Goal: Task Accomplishment & Management: Complete application form

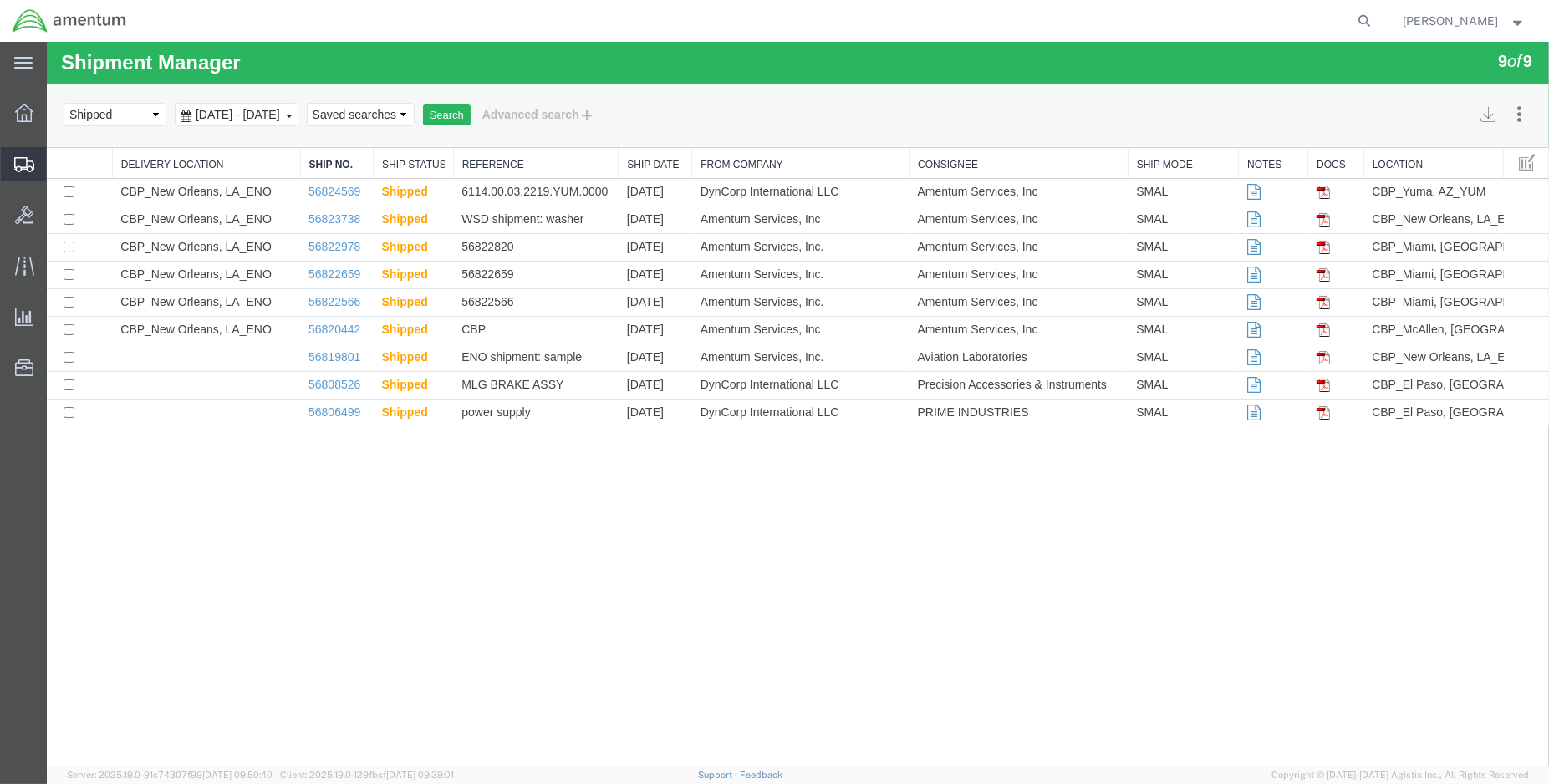
click at [0, 0] on span "Create Shipment" at bounding box center [0, 0] width 0 height 0
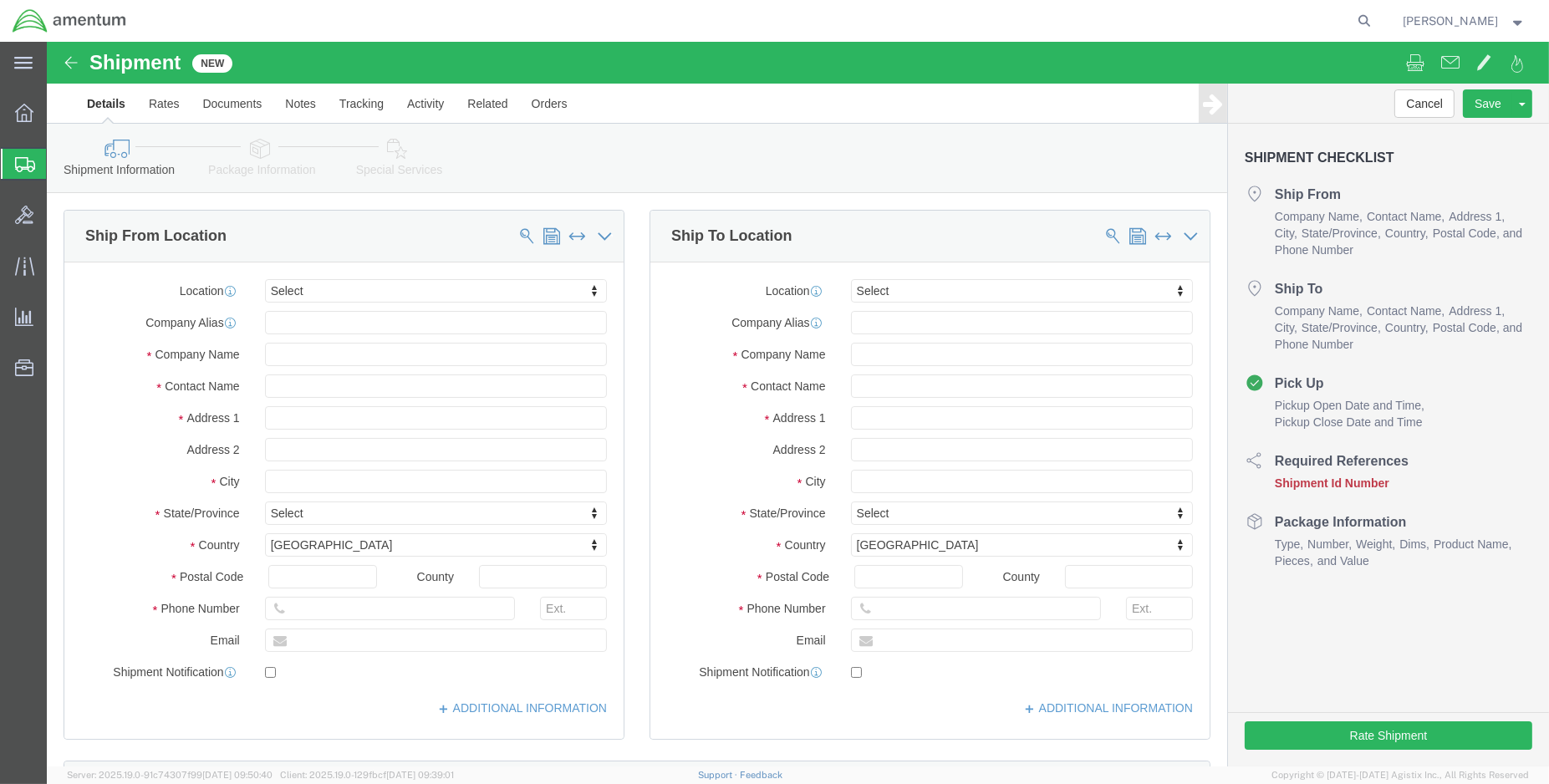
select select
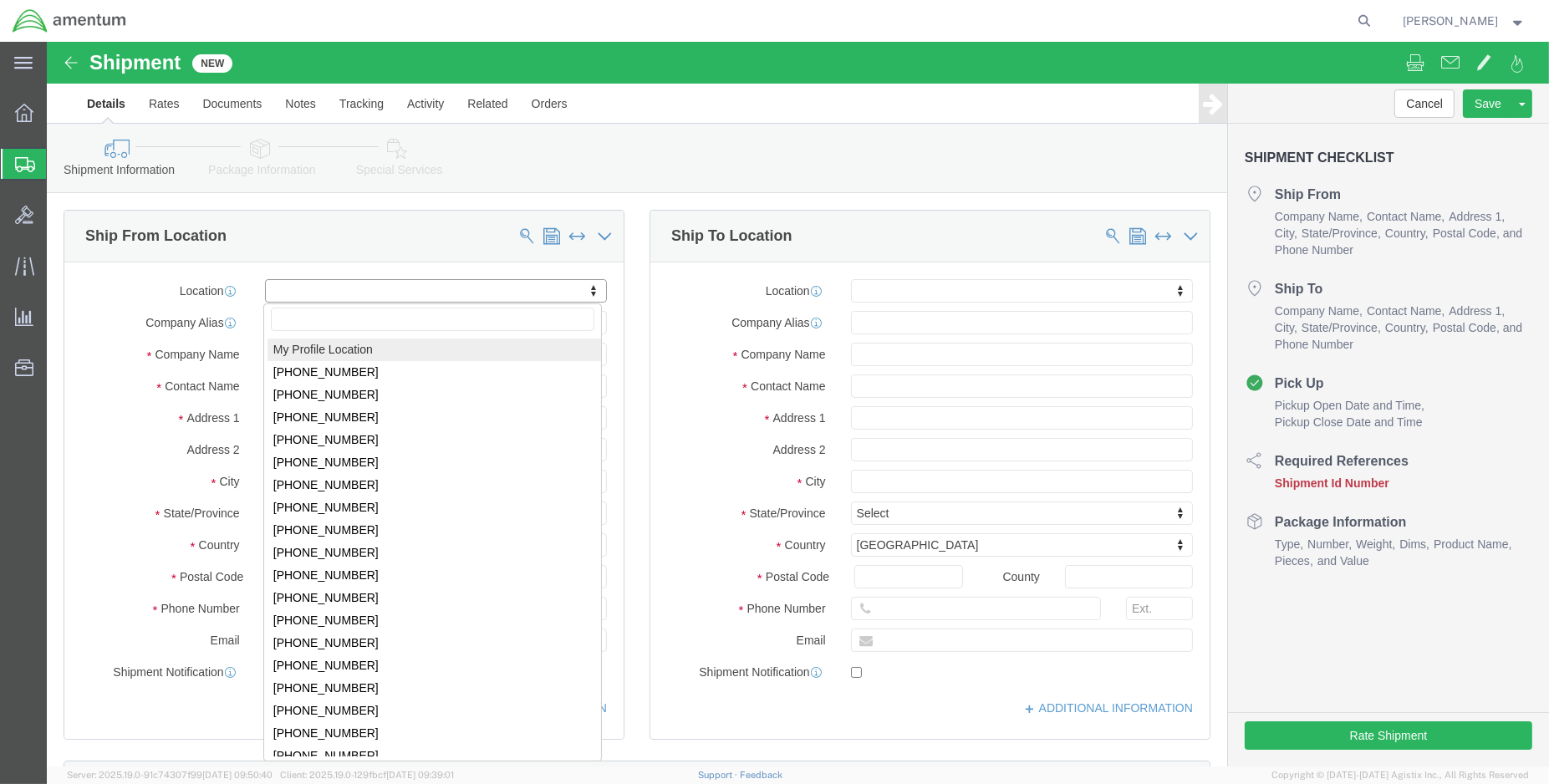
select select "MYPROFILE"
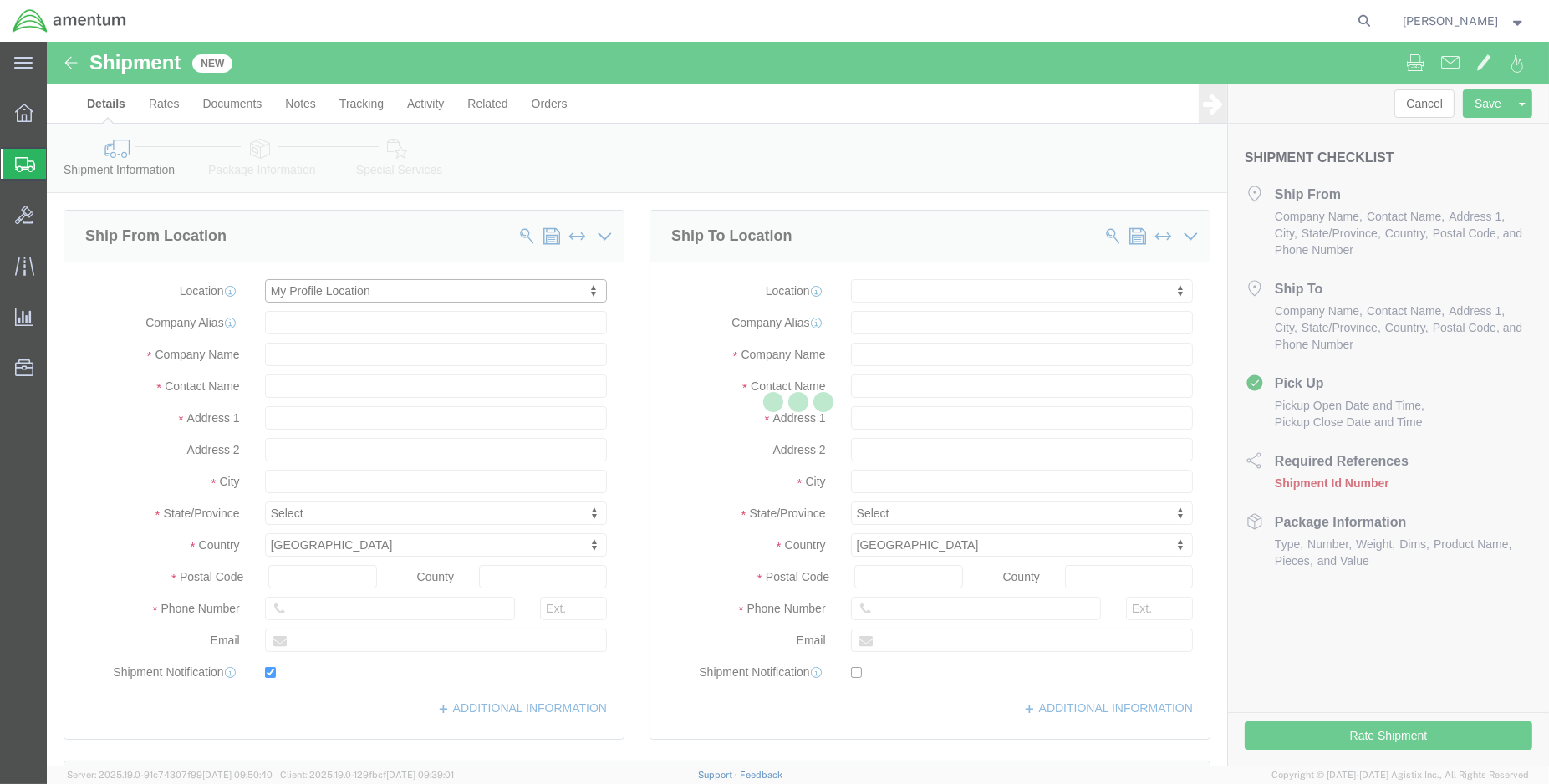
type input "[STREET_ADDRESS][PERSON_NAME]"
type input "DynCorp International LLC"
type input "70401"
type input "[PHONE_NUMBER]"
type input "[PERSON_NAME][EMAIL_ADDRESS][PERSON_NAME][DOMAIN_NAME]"
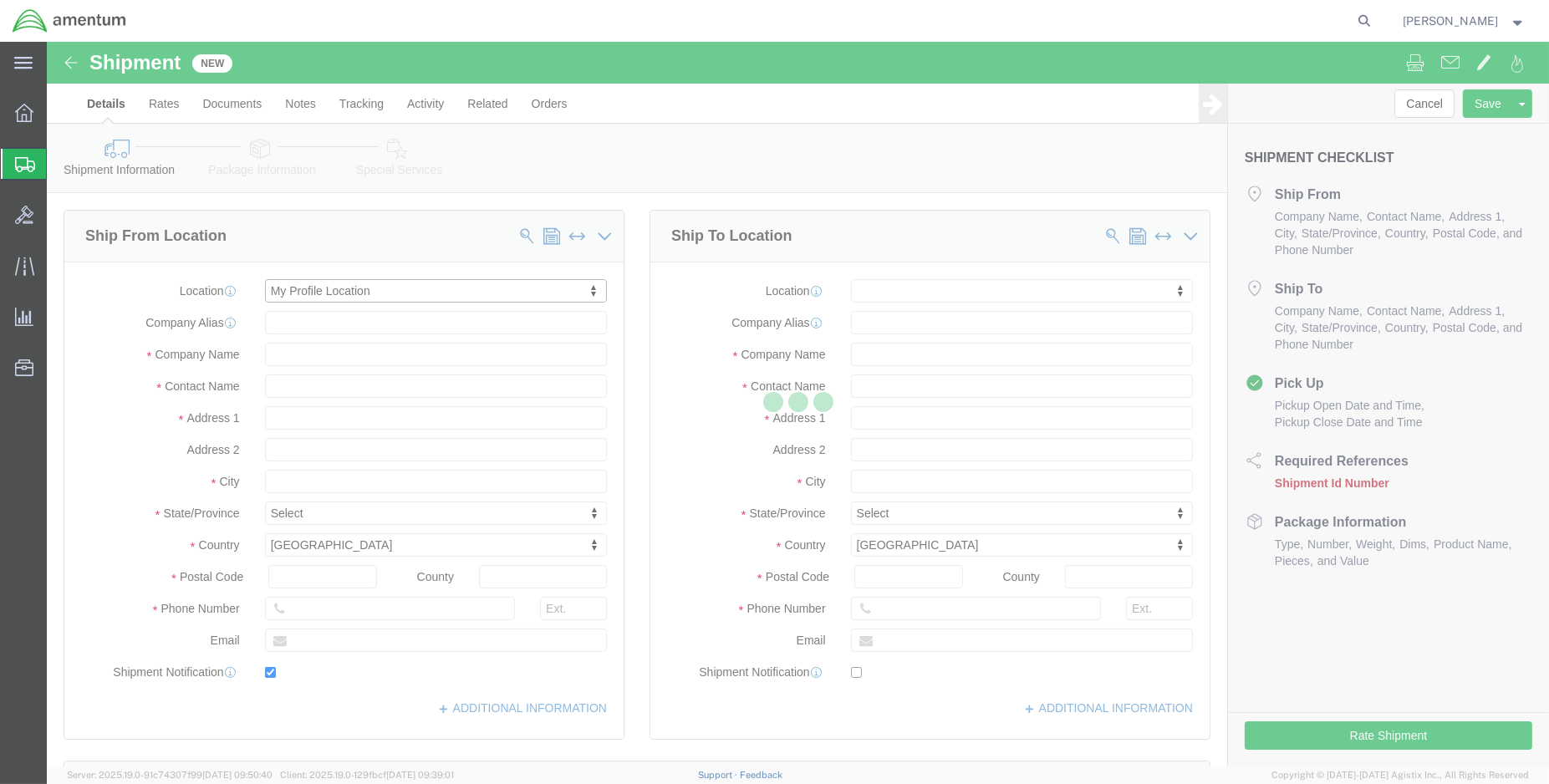
checkbox input "true"
type input "Amentum Services, Inc."
type input "[PERSON_NAME]"
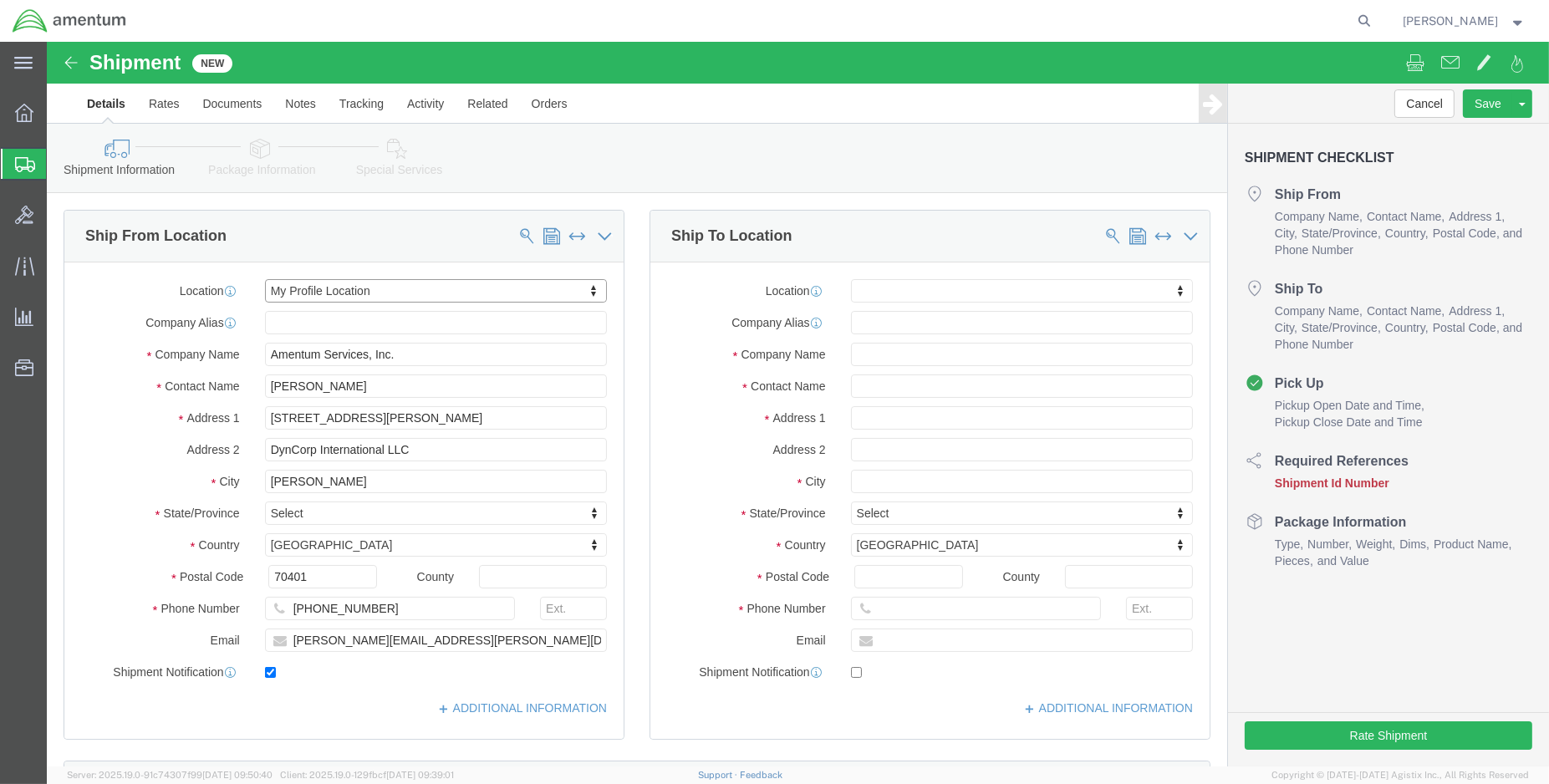
select select "LA"
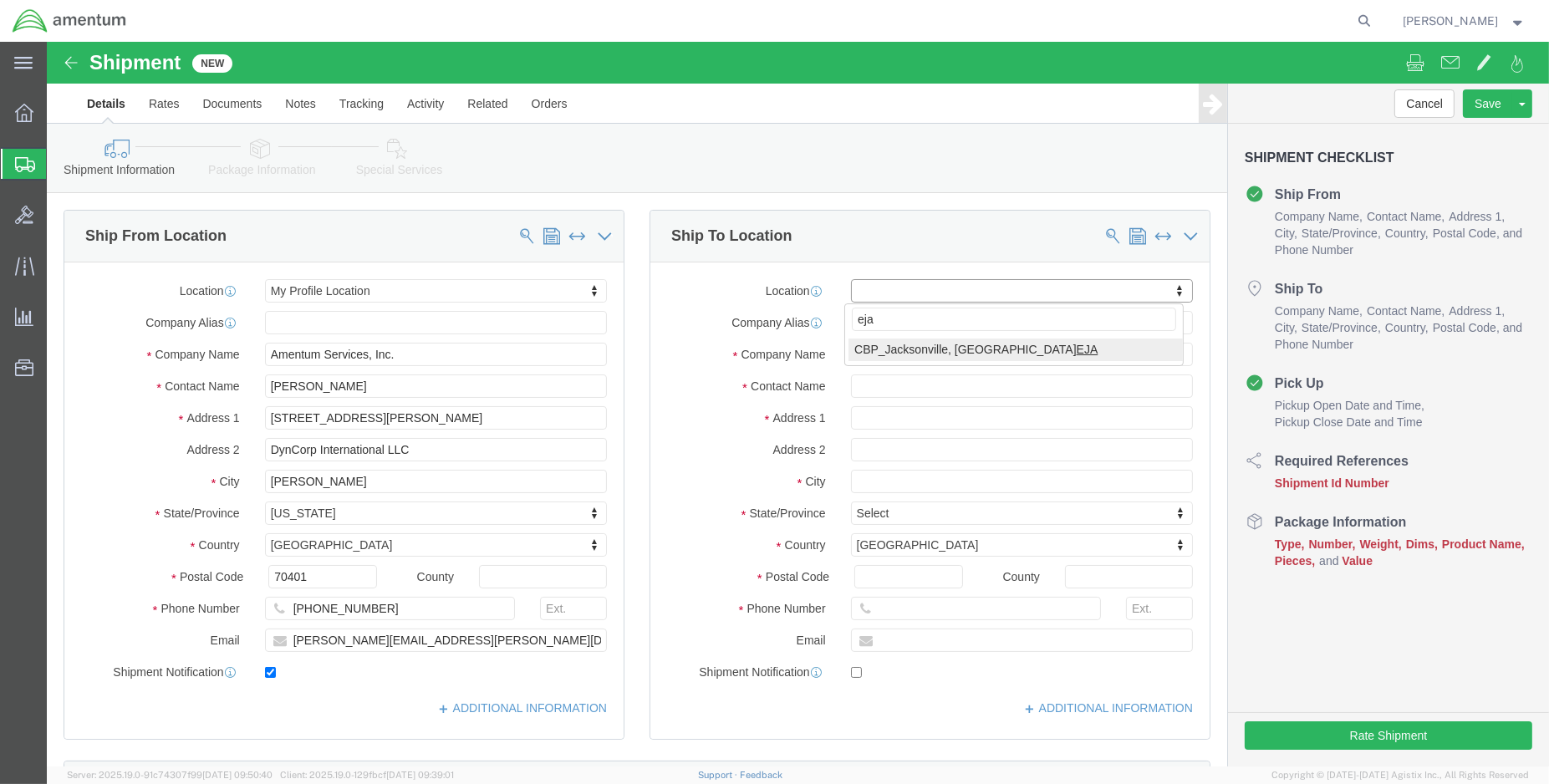
type input "eja"
select select "49930"
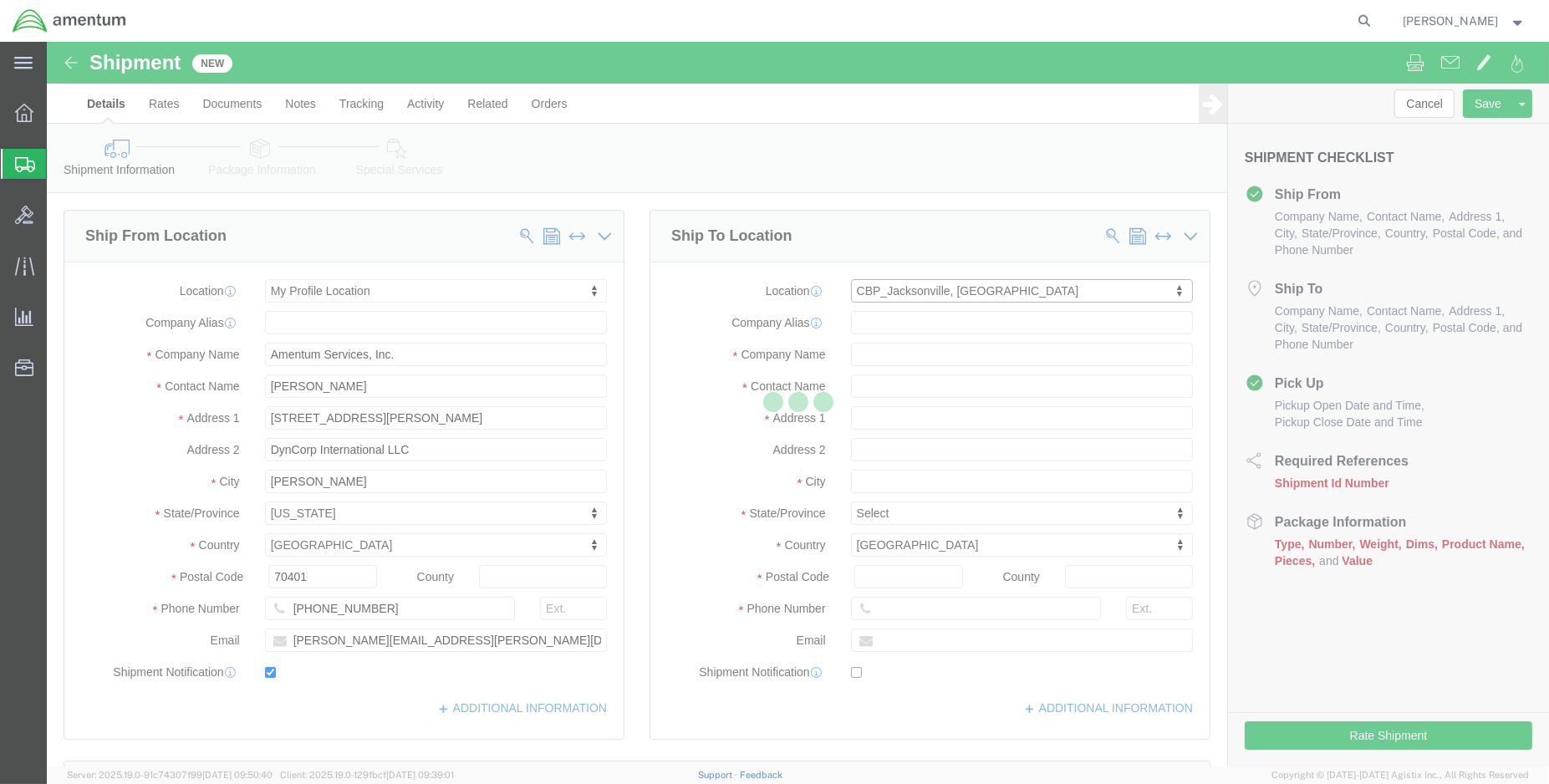
type input "Hangar 1002, [GEOGRAPHIC_DATA]"
type input "32212"
type input "[PHONE_NUMBER]"
type input "Amentum Services, Inc."
type input "[GEOGRAPHIC_DATA]"
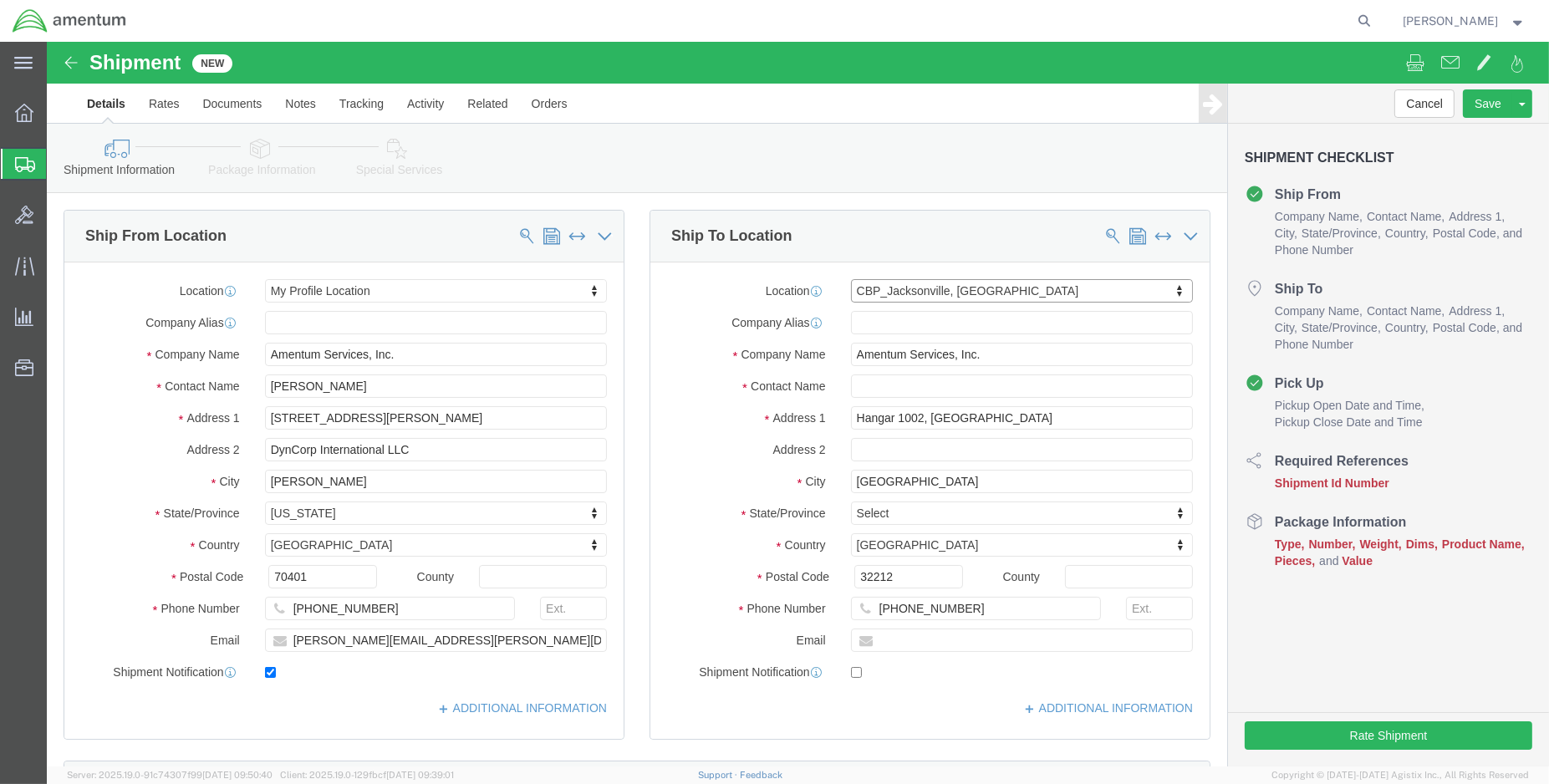
select select "FL"
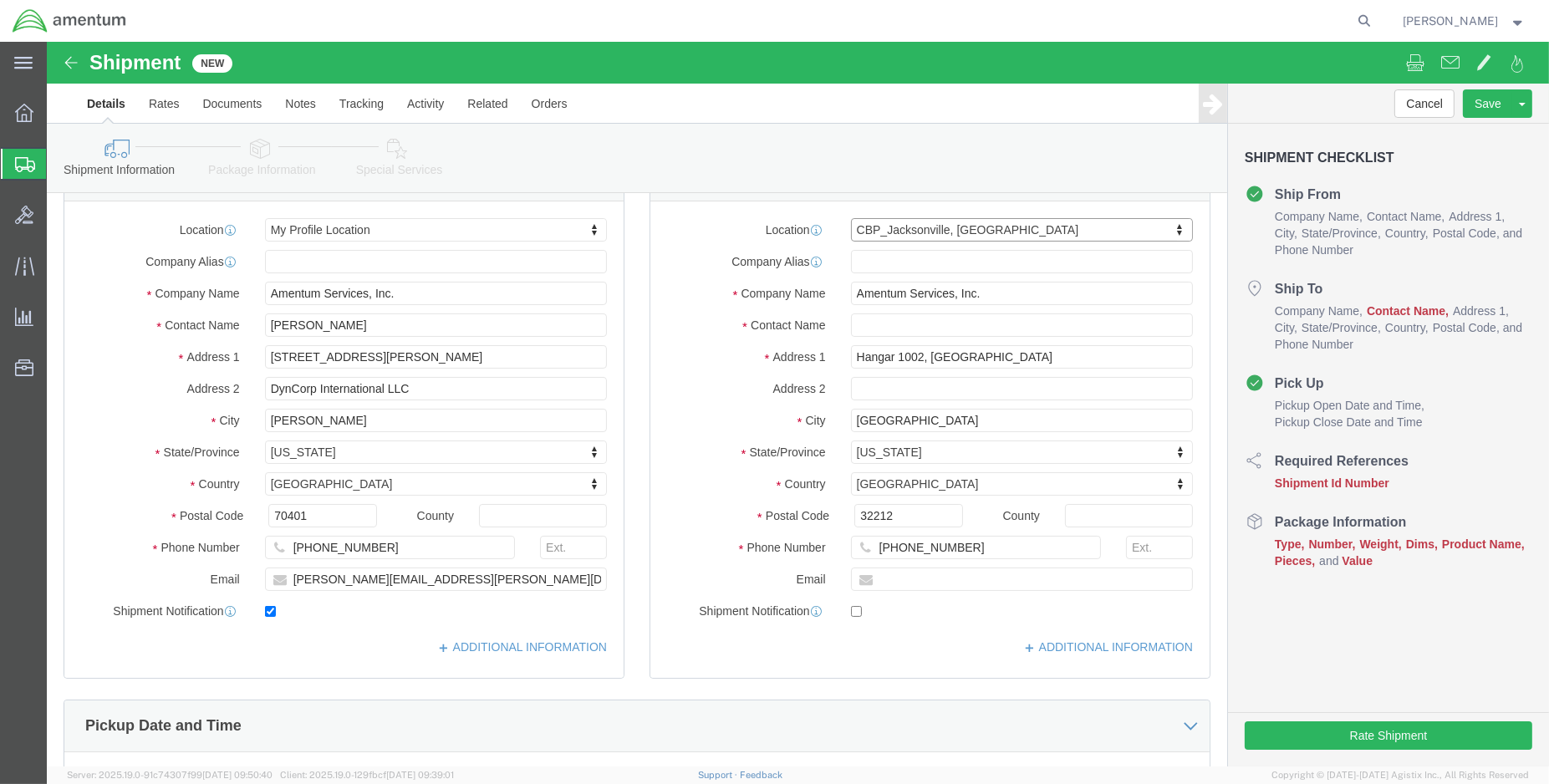
scroll to position [93, 0]
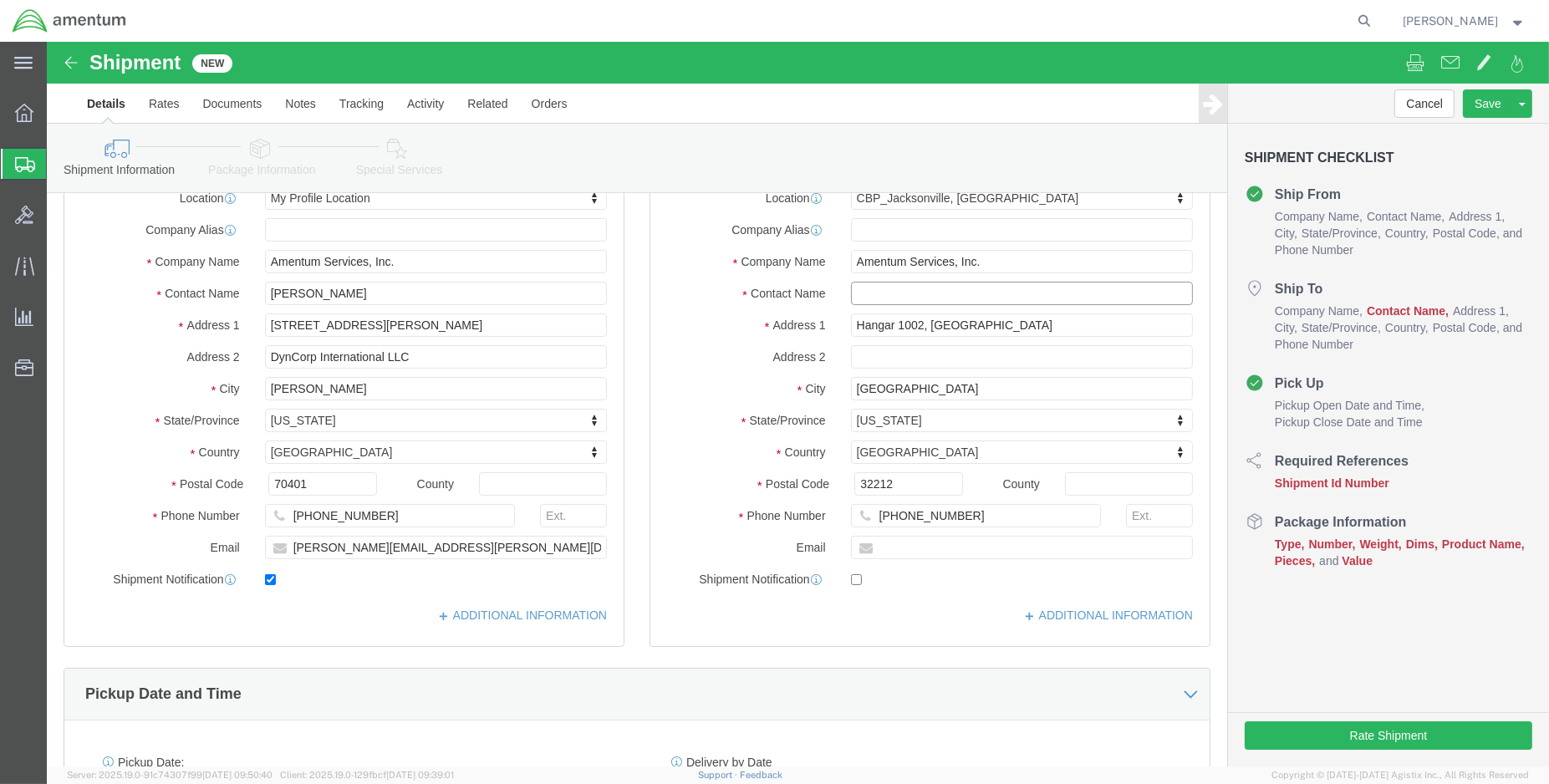
click input "text"
type input "V"
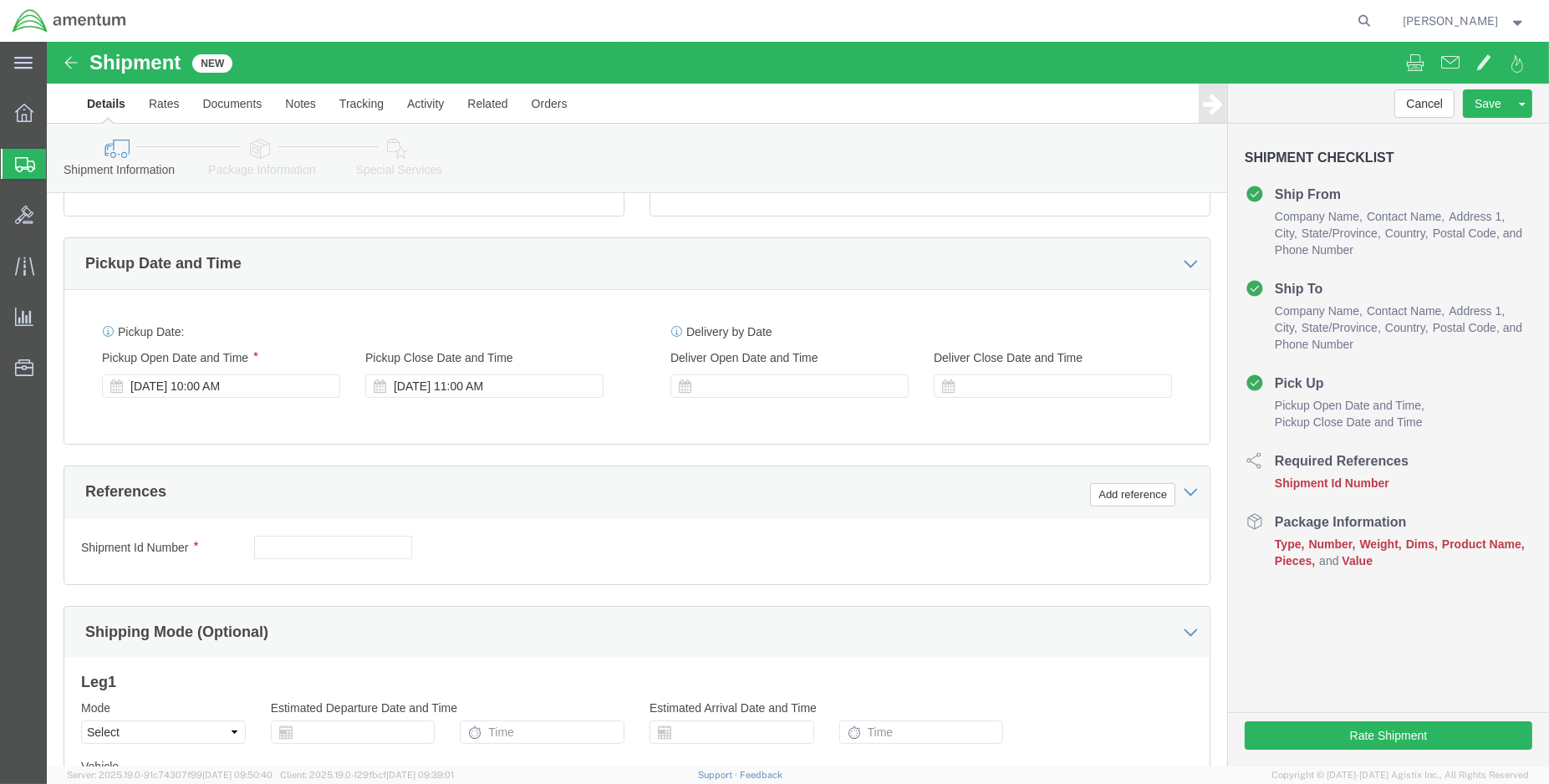
scroll to position [556, 0]
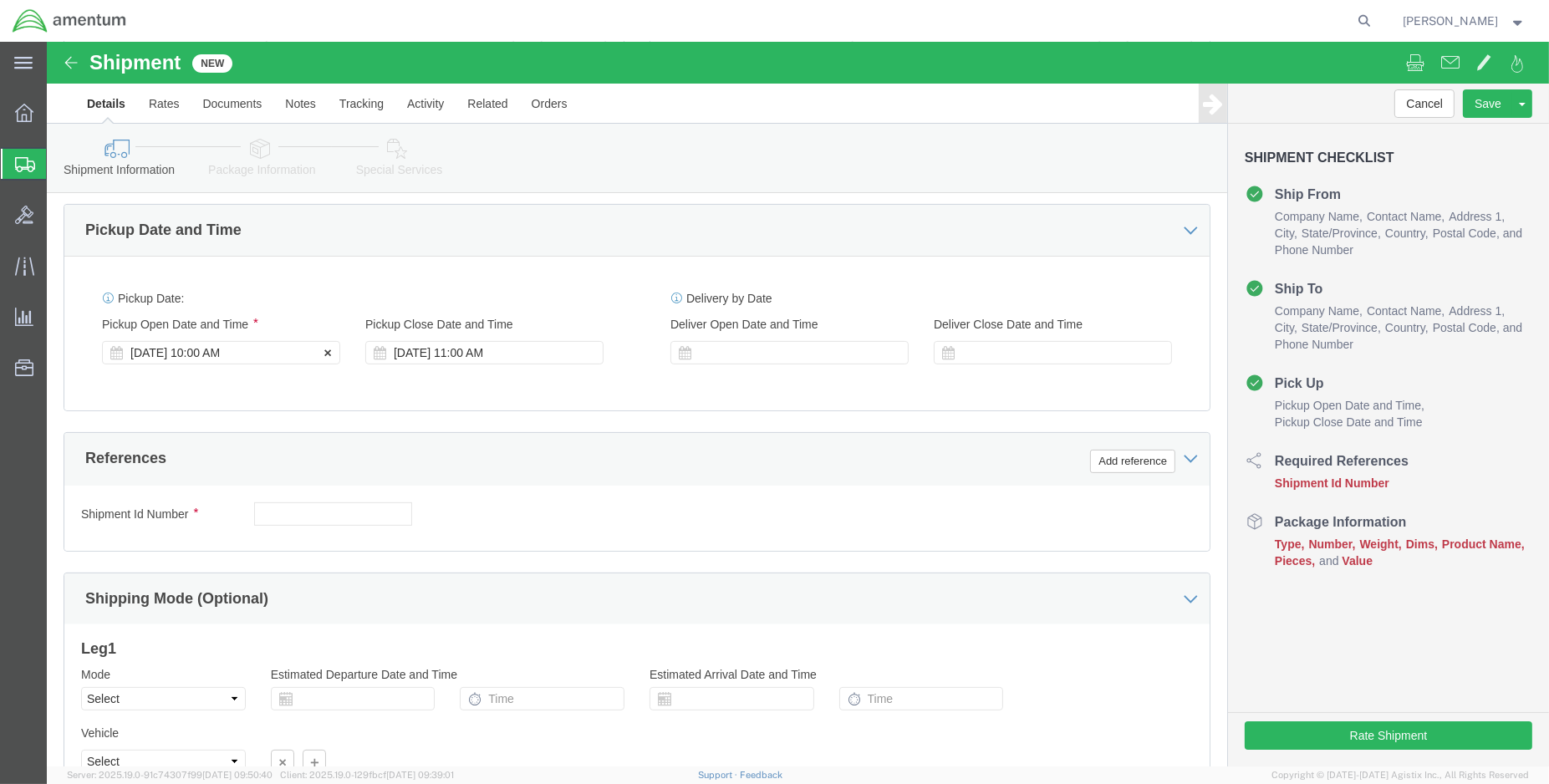
type input "[PERSON_NAME]"
click div "[DATE] 10:00 AM"
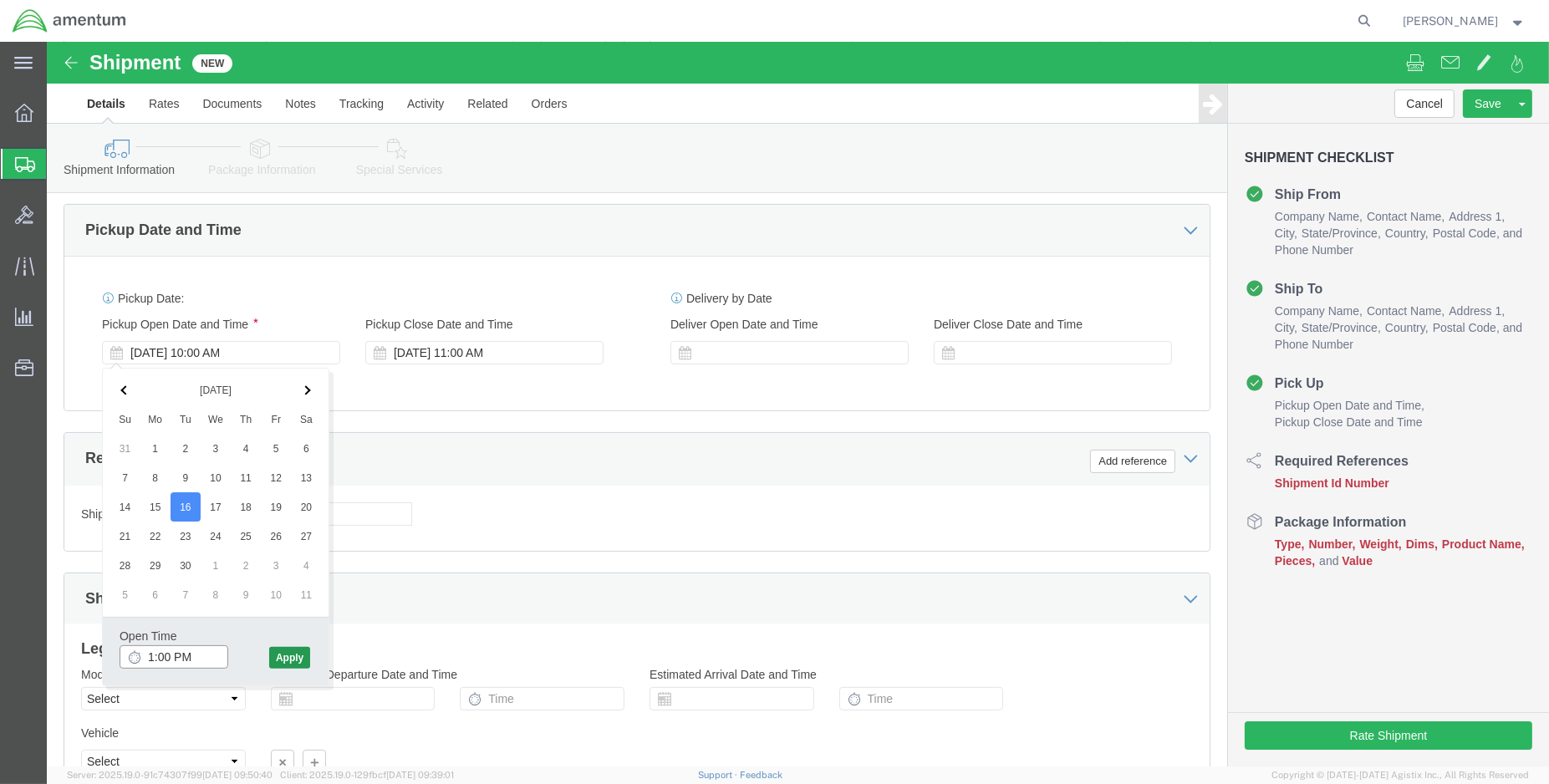
type input "1:00 PM"
click button "Apply"
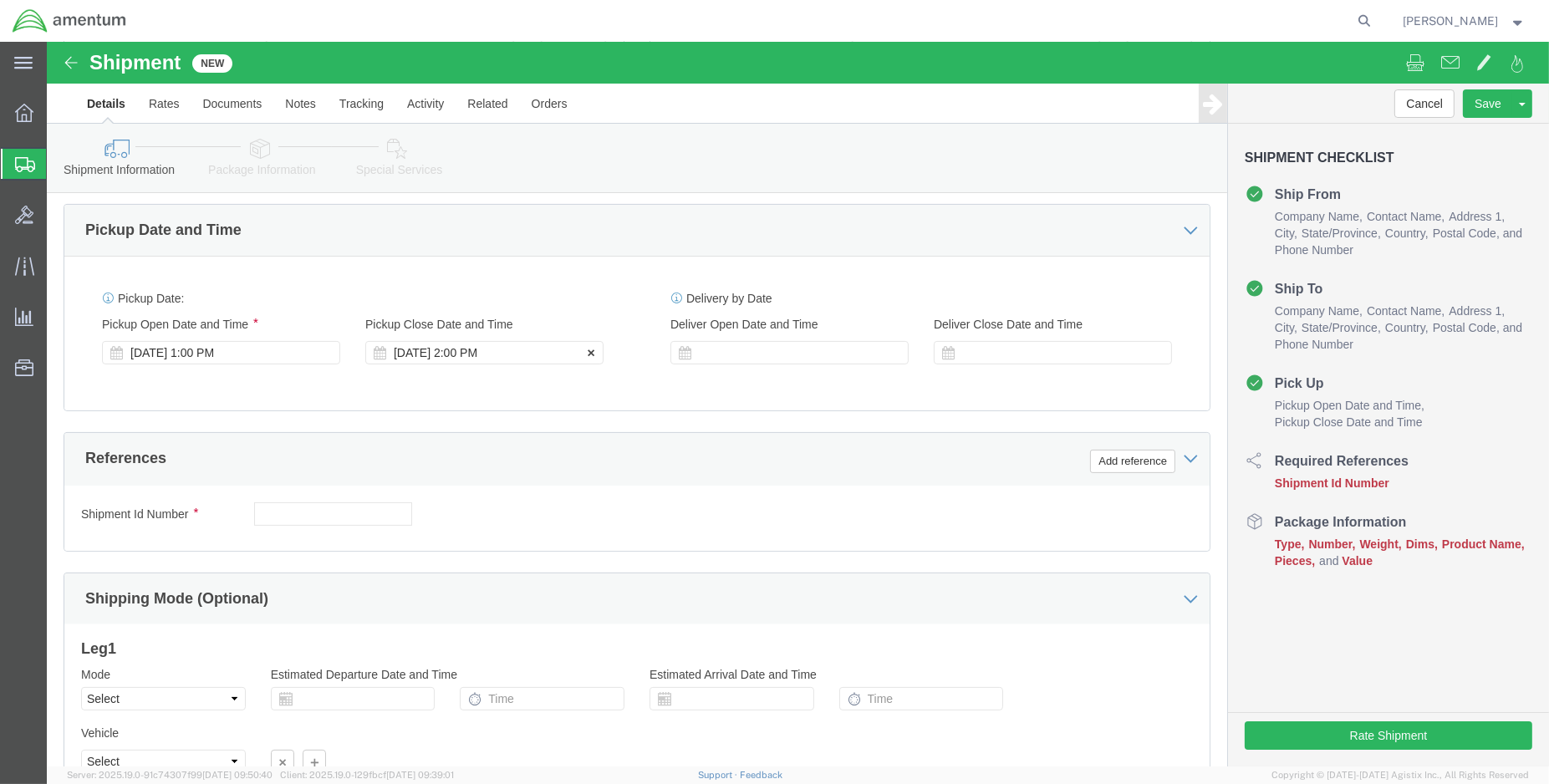
click div "[DATE] 2:00 PM"
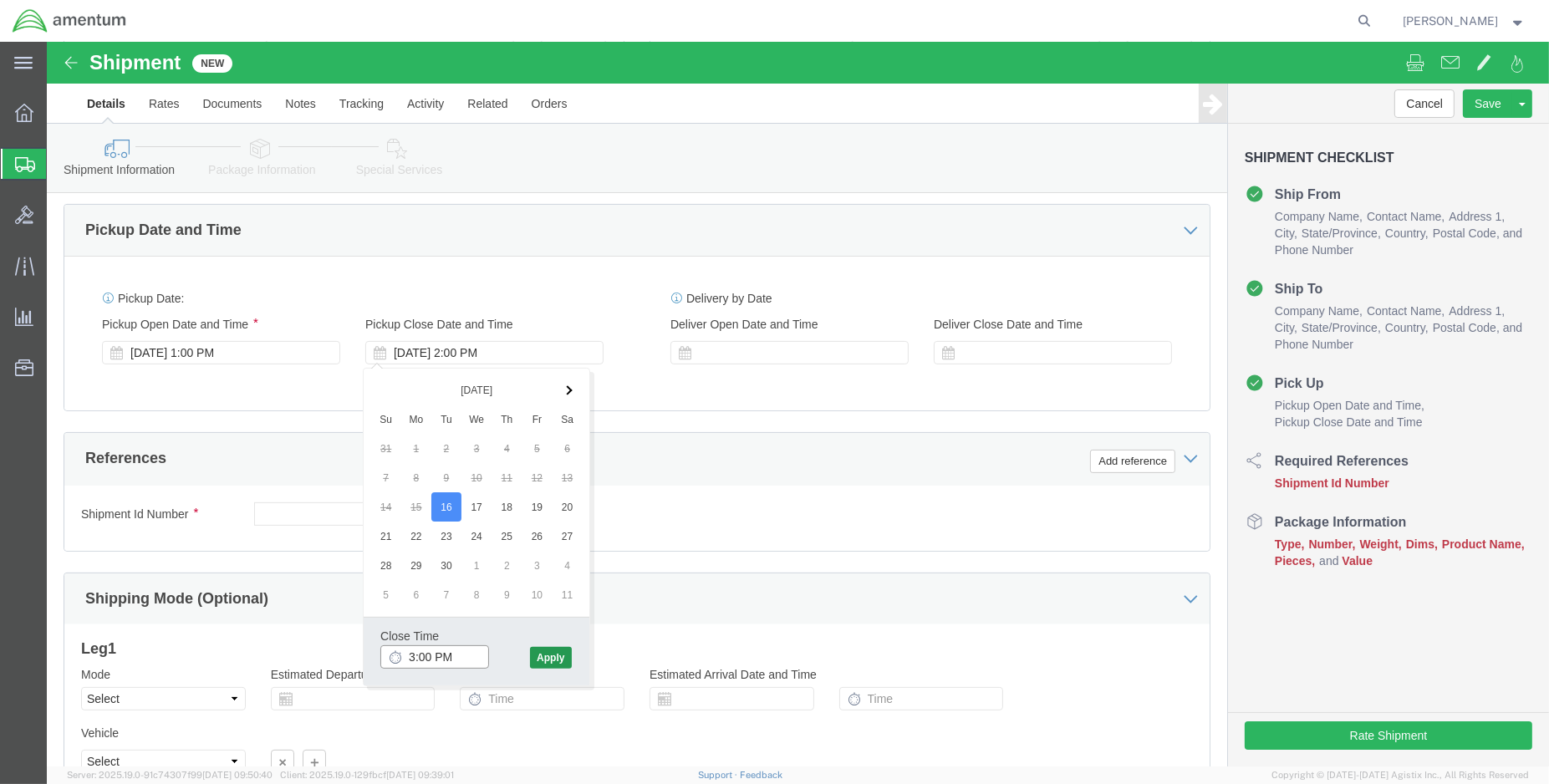
type input "3:00 PM"
click button "Apply"
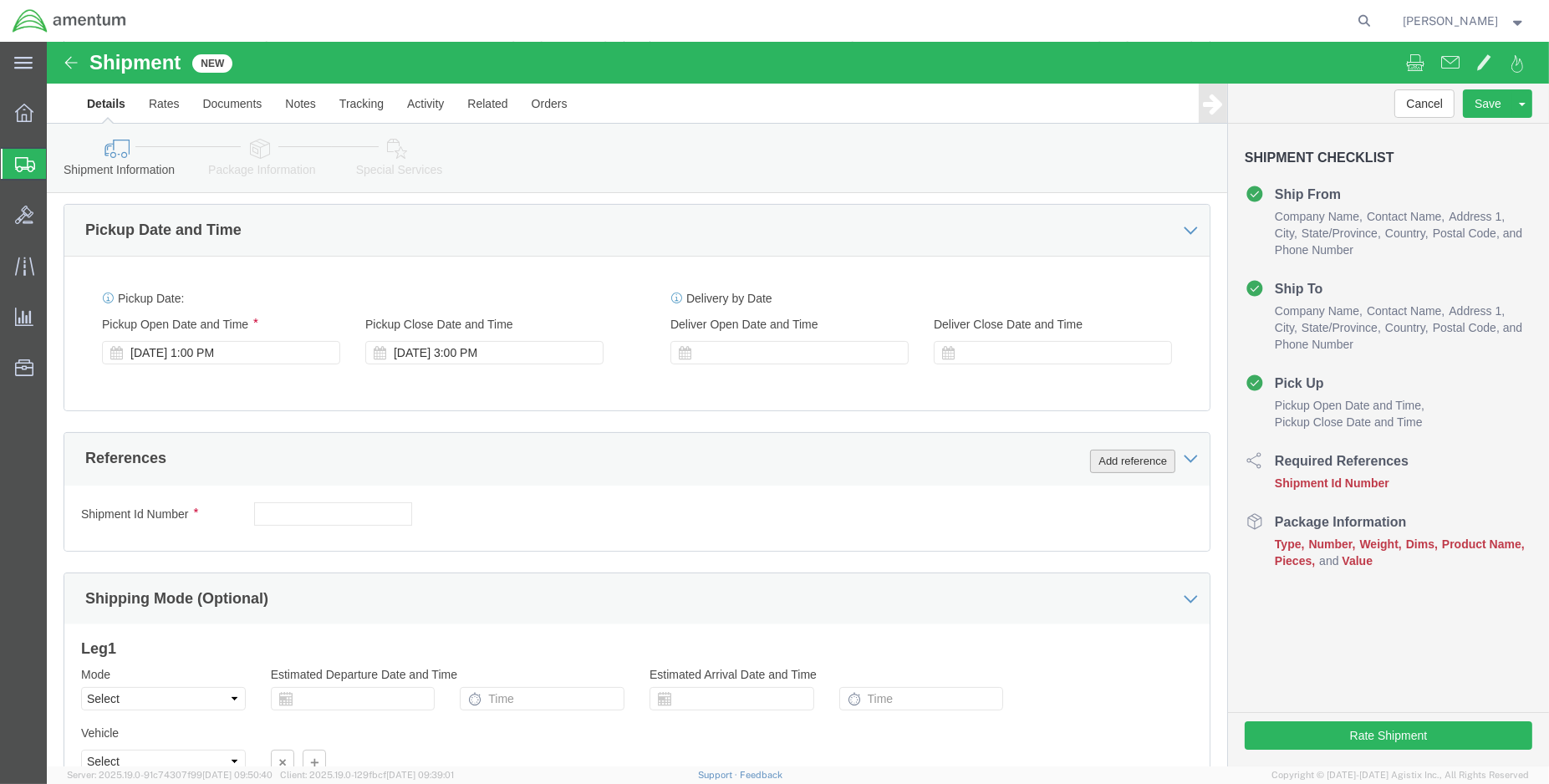
click button "Add reference"
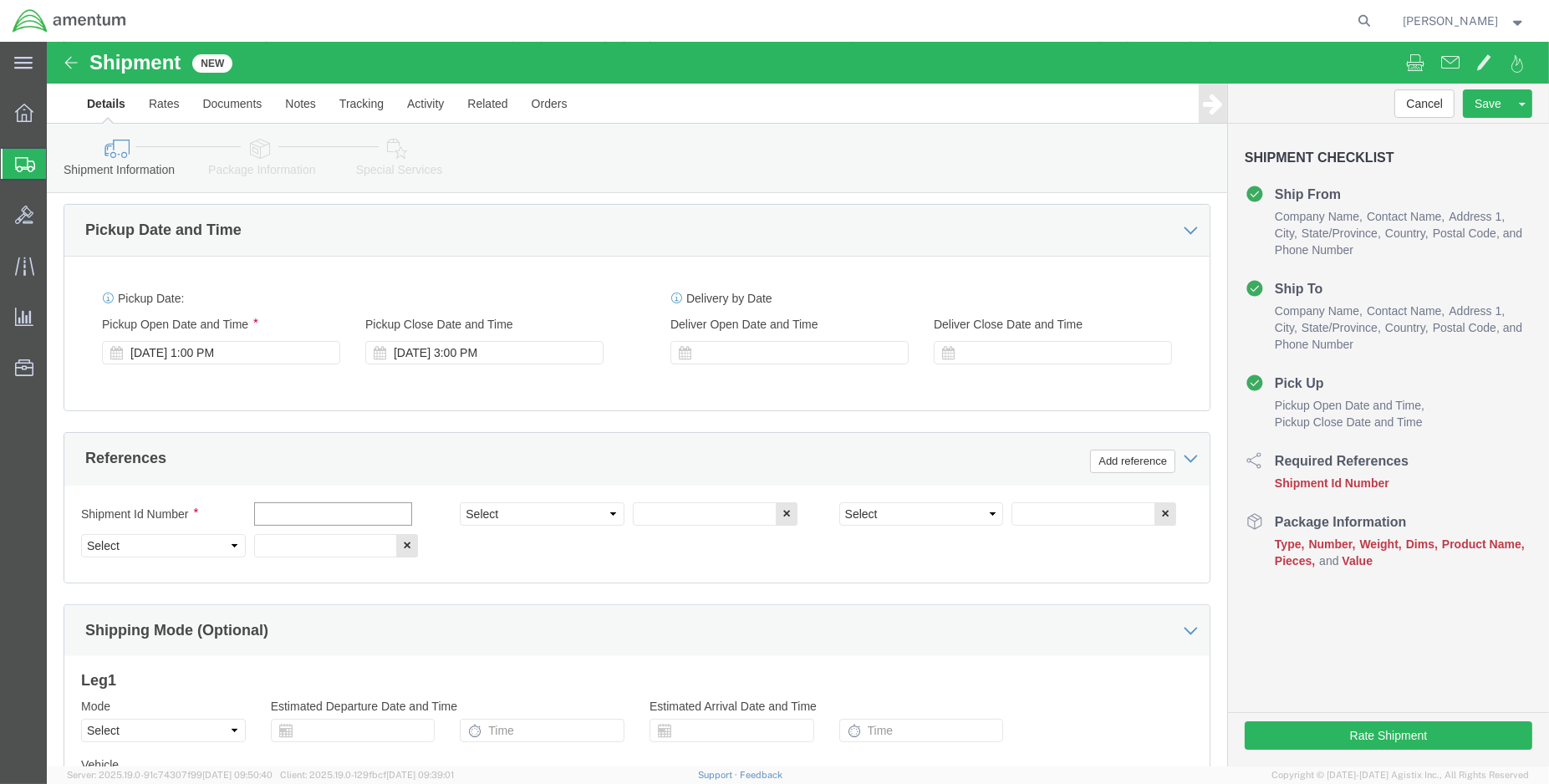
click input "text"
type input "ENO shipment: EJA return HSI"
select select "DEPT"
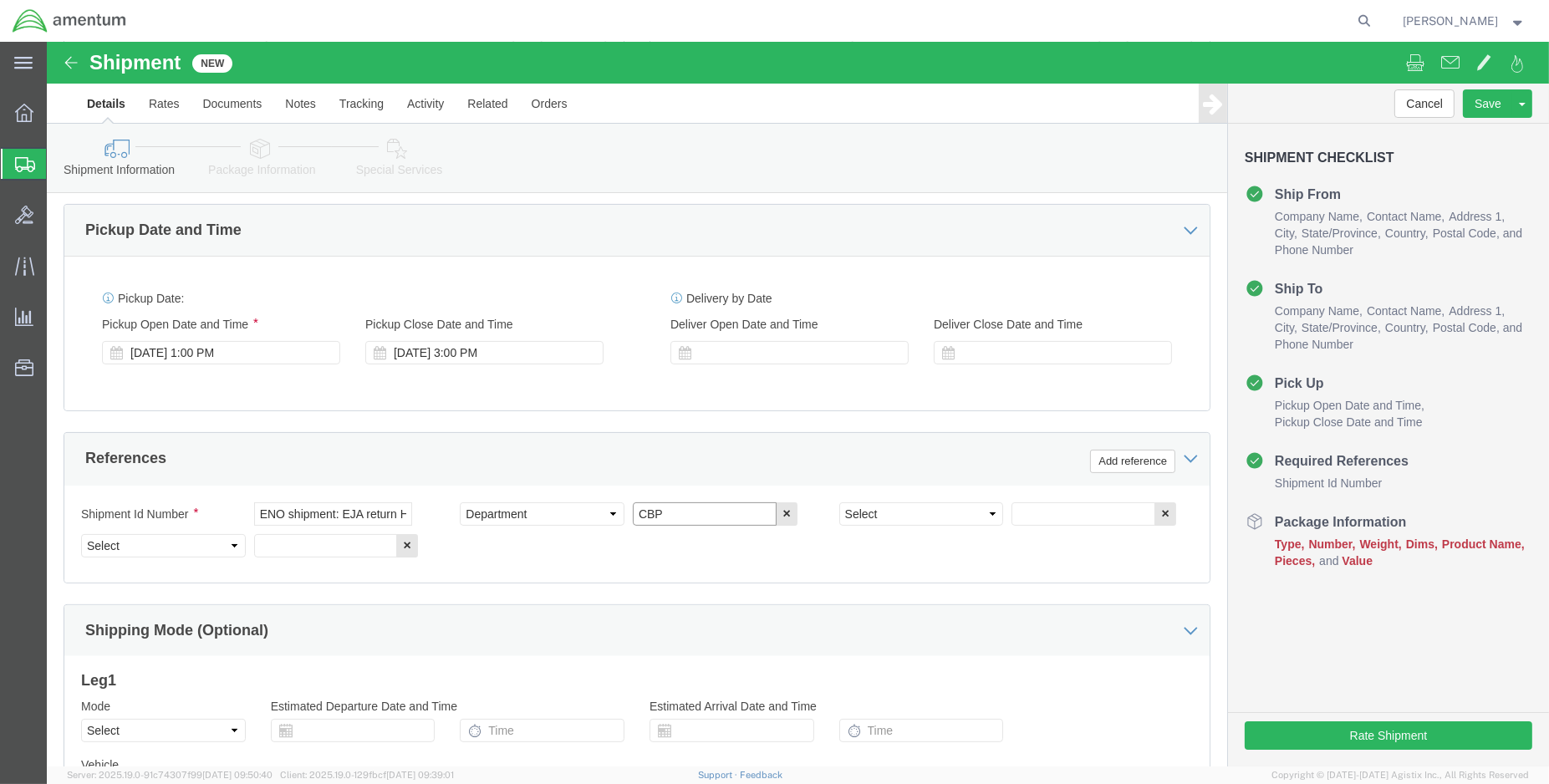
type input "CBP"
select select "CUSTREF"
type input "EJA return shipment"
select select "PROJNUM"
paste input "6118.03.03.2219.000.ENO.0000"
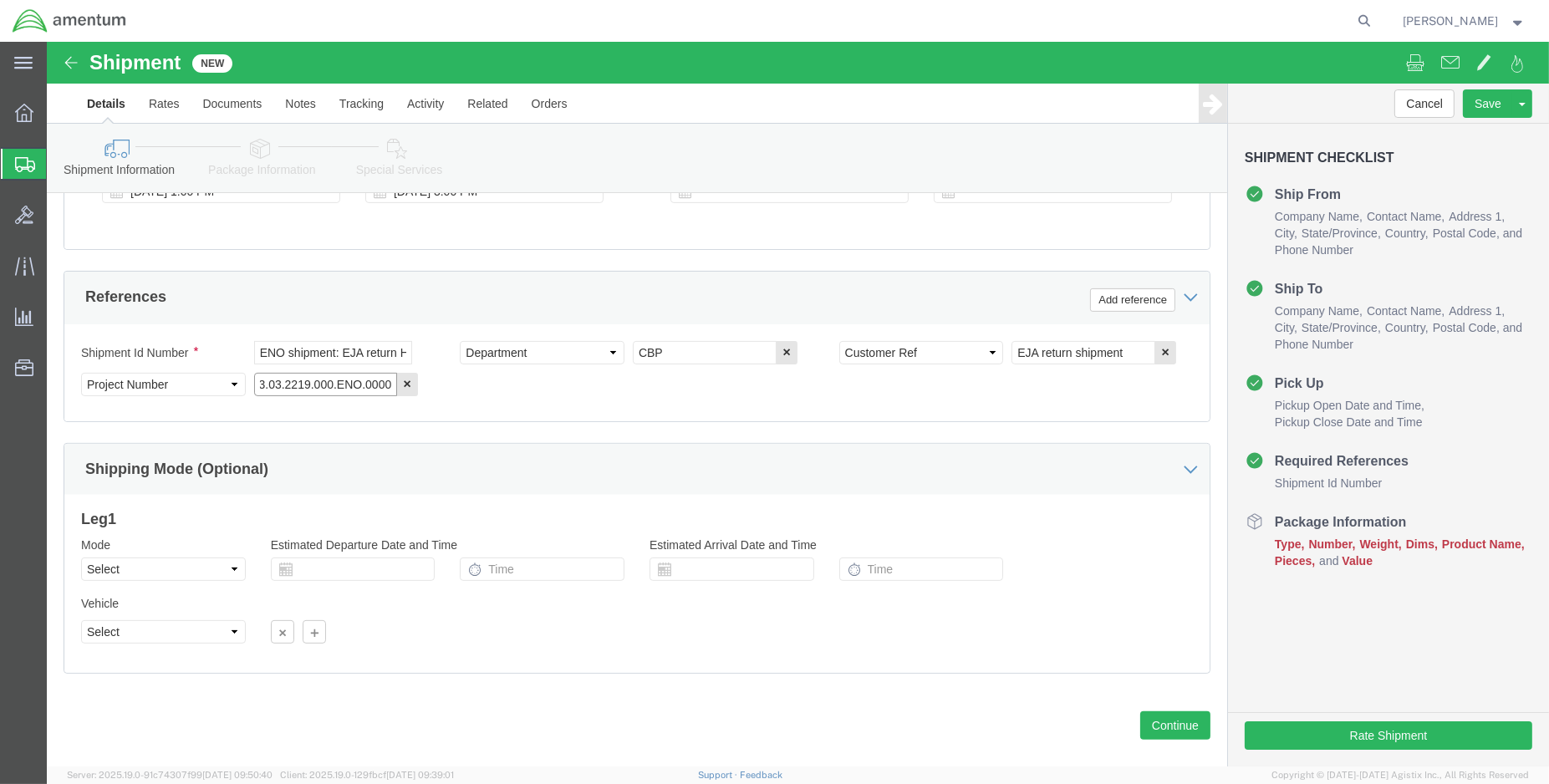
scroll to position [742, 0]
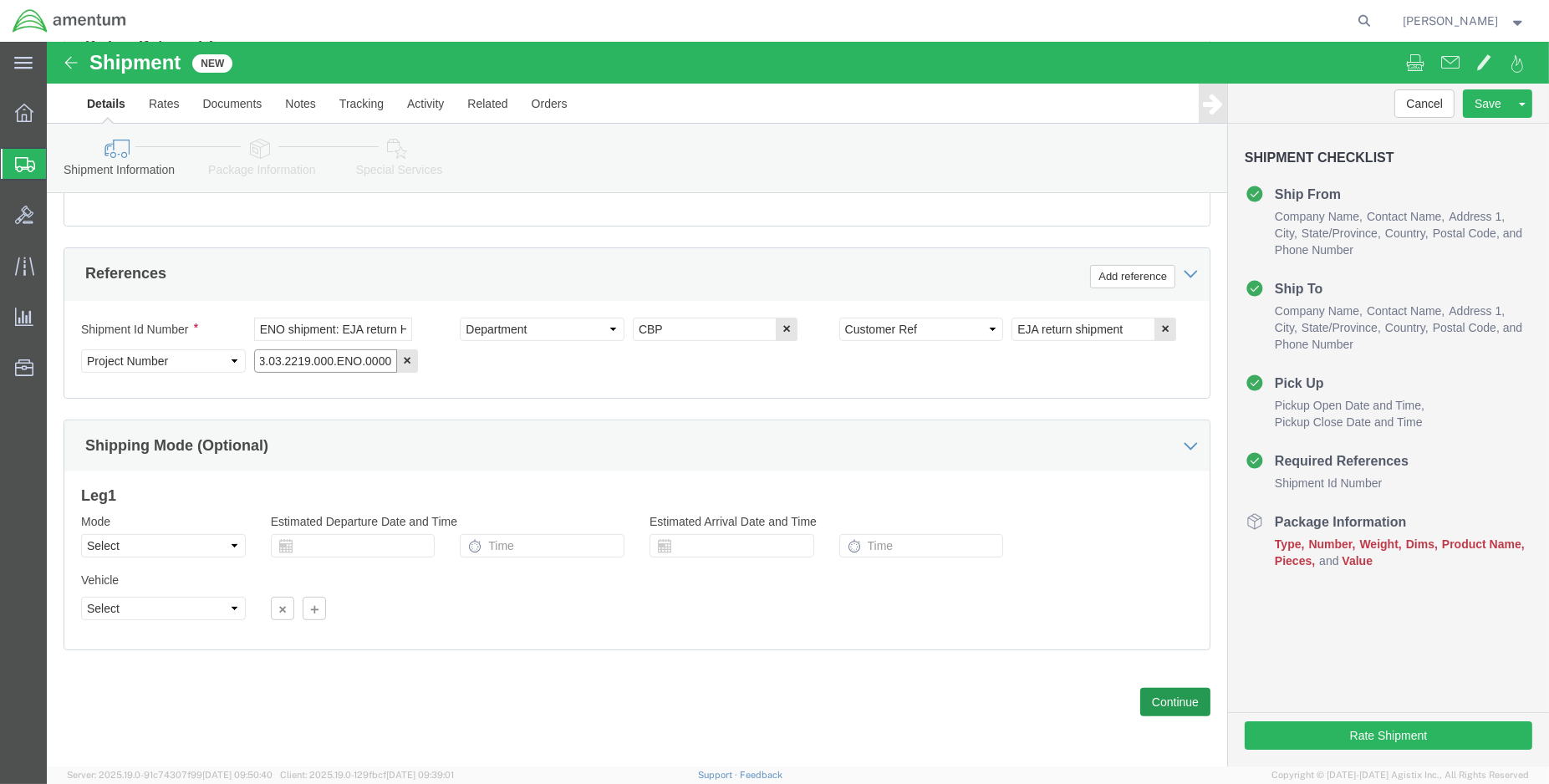
type input "6118.03.03.2219.000.ENO.0000"
click button "Continue"
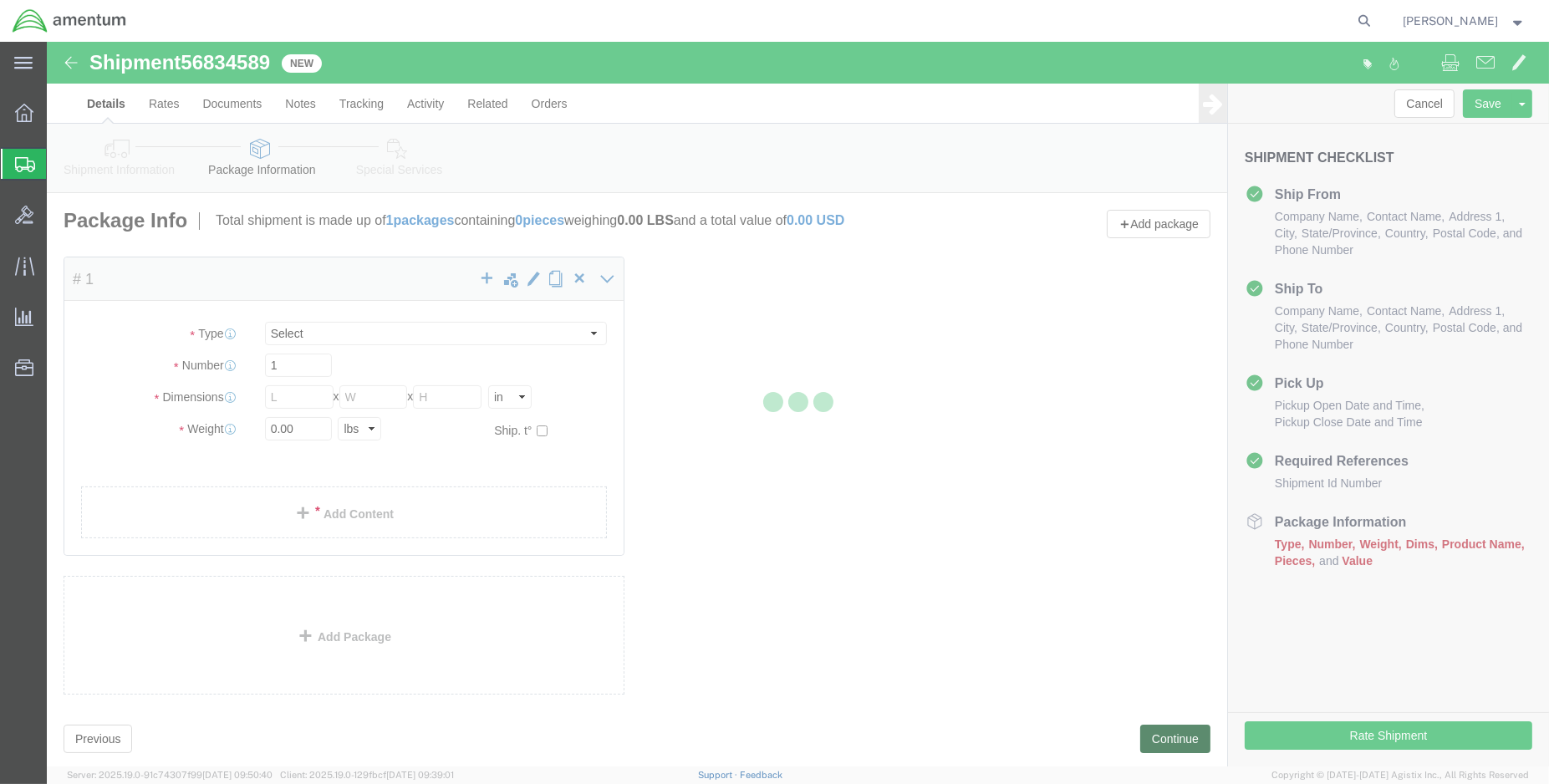
select select "CBOX"
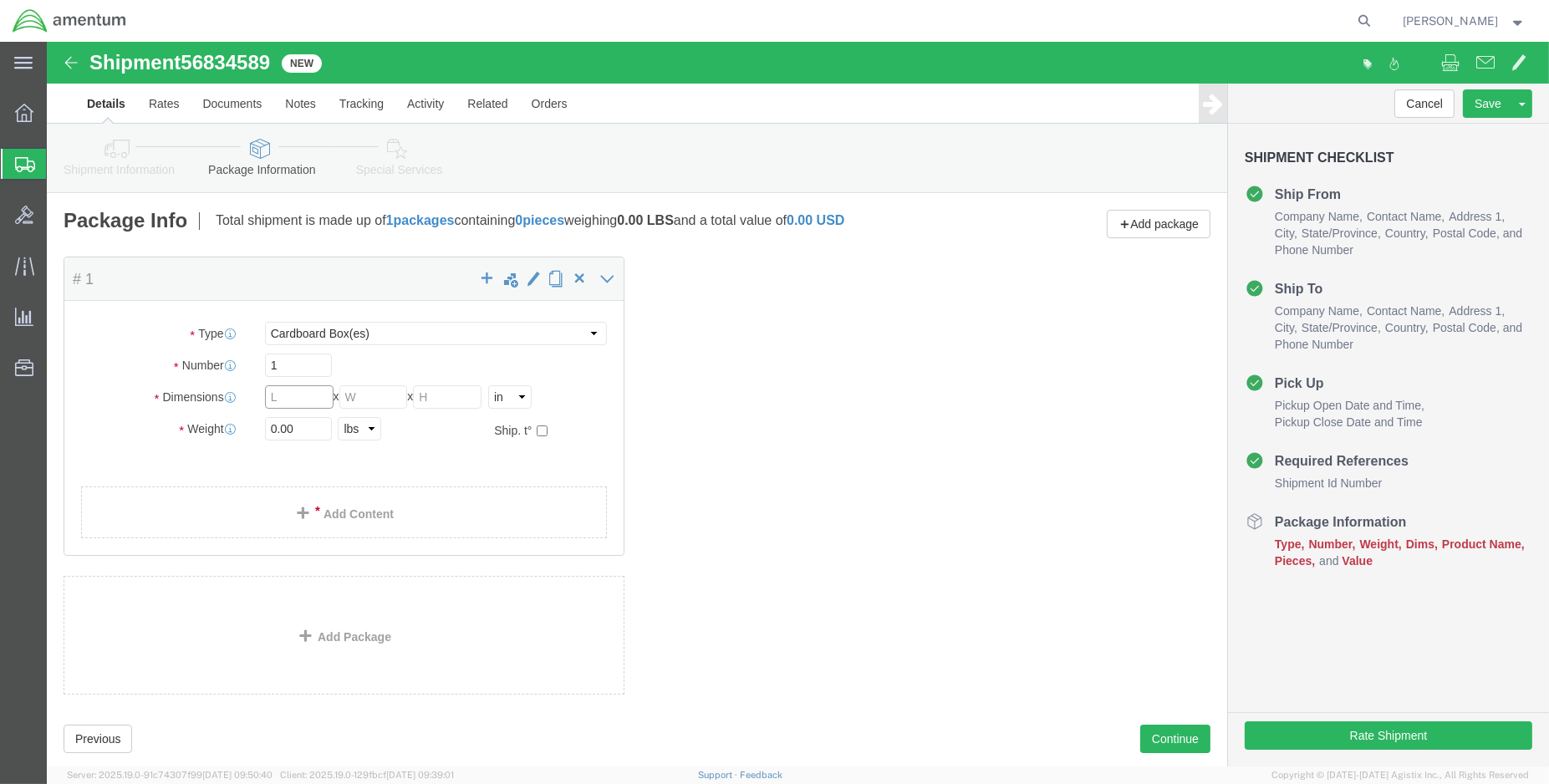
click input "text"
type input "12"
type input "9"
type input "6"
type input "4.00"
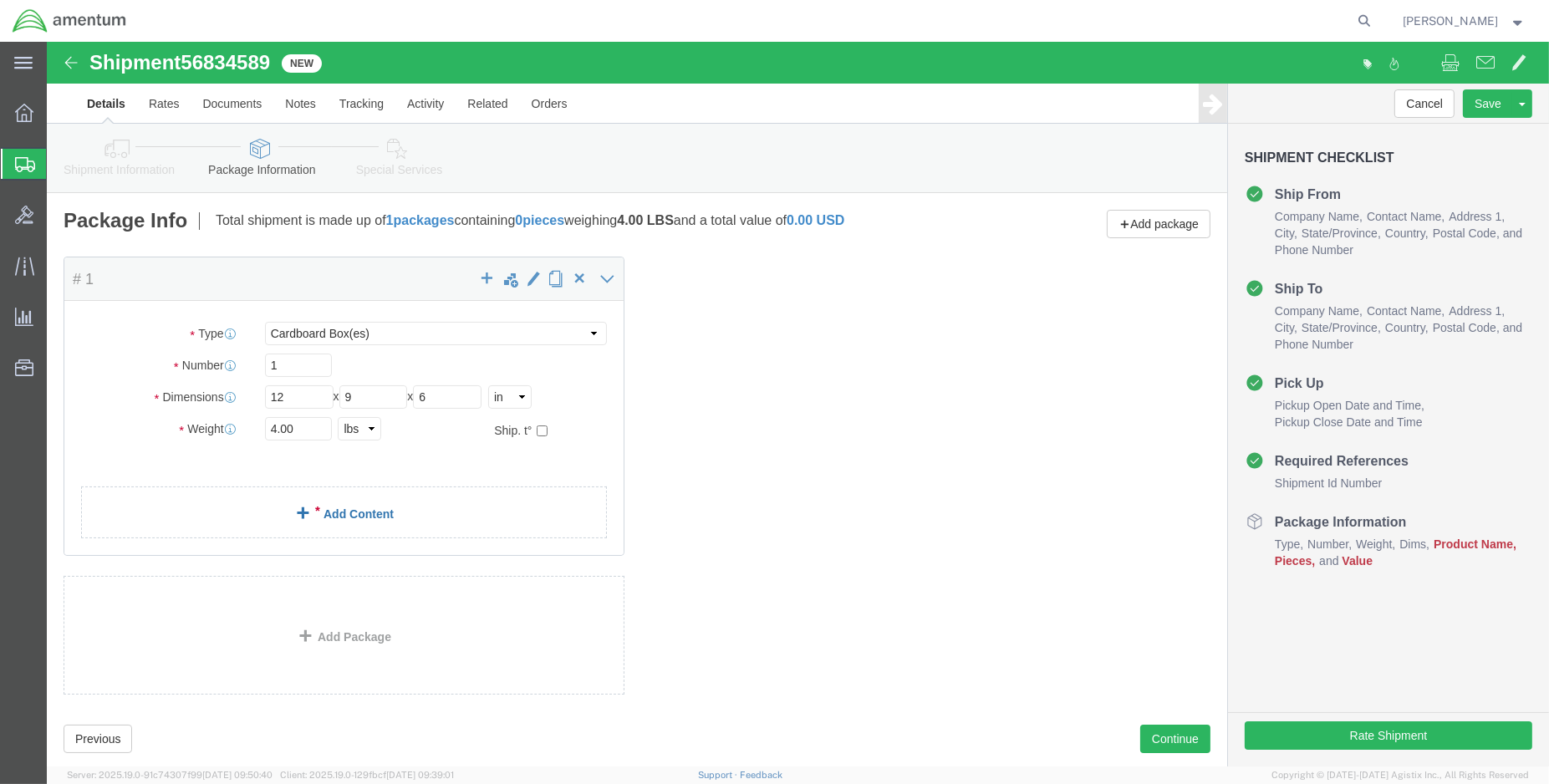
click link "Add Content"
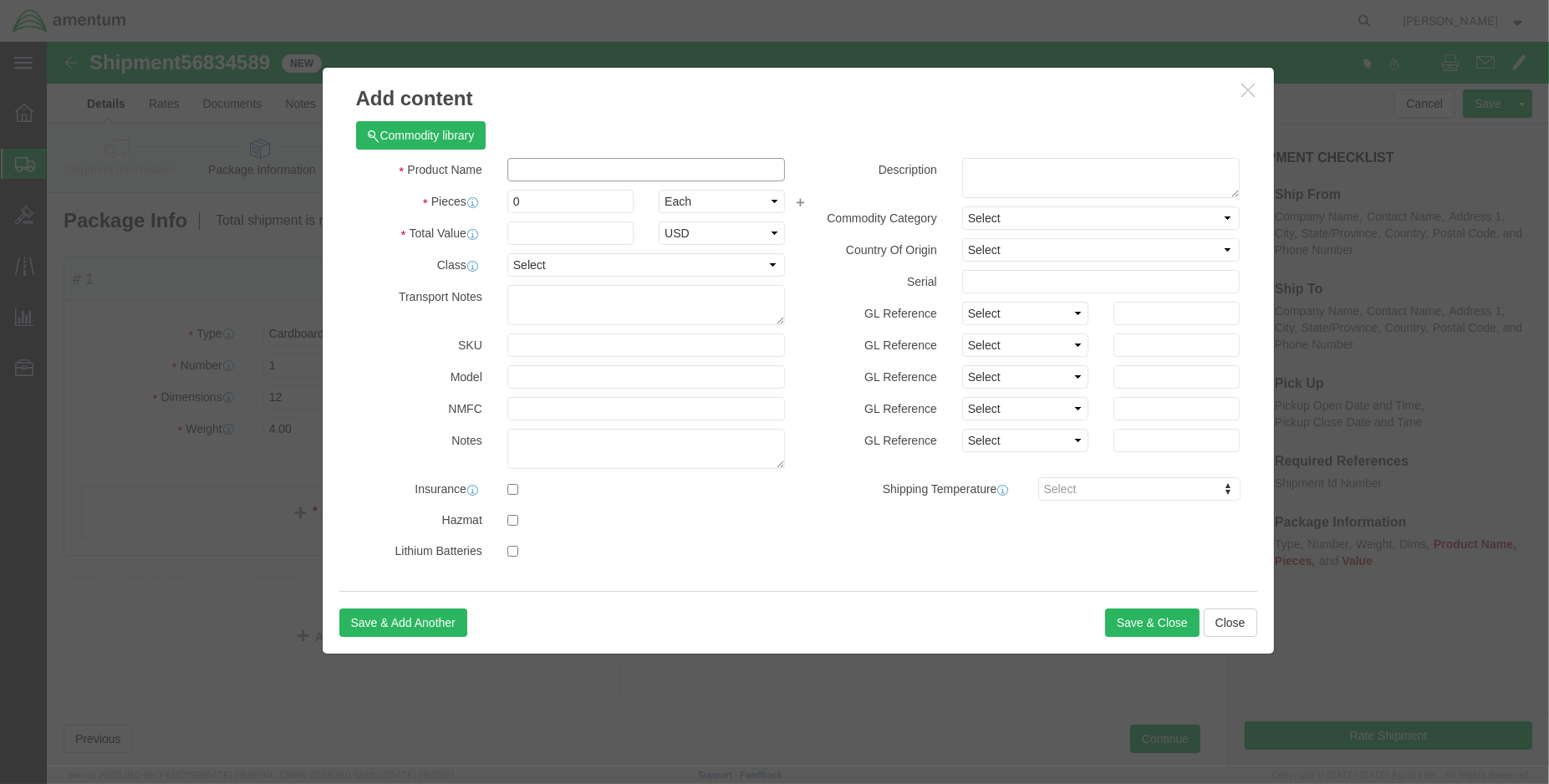
click input "text"
type input "hsi"
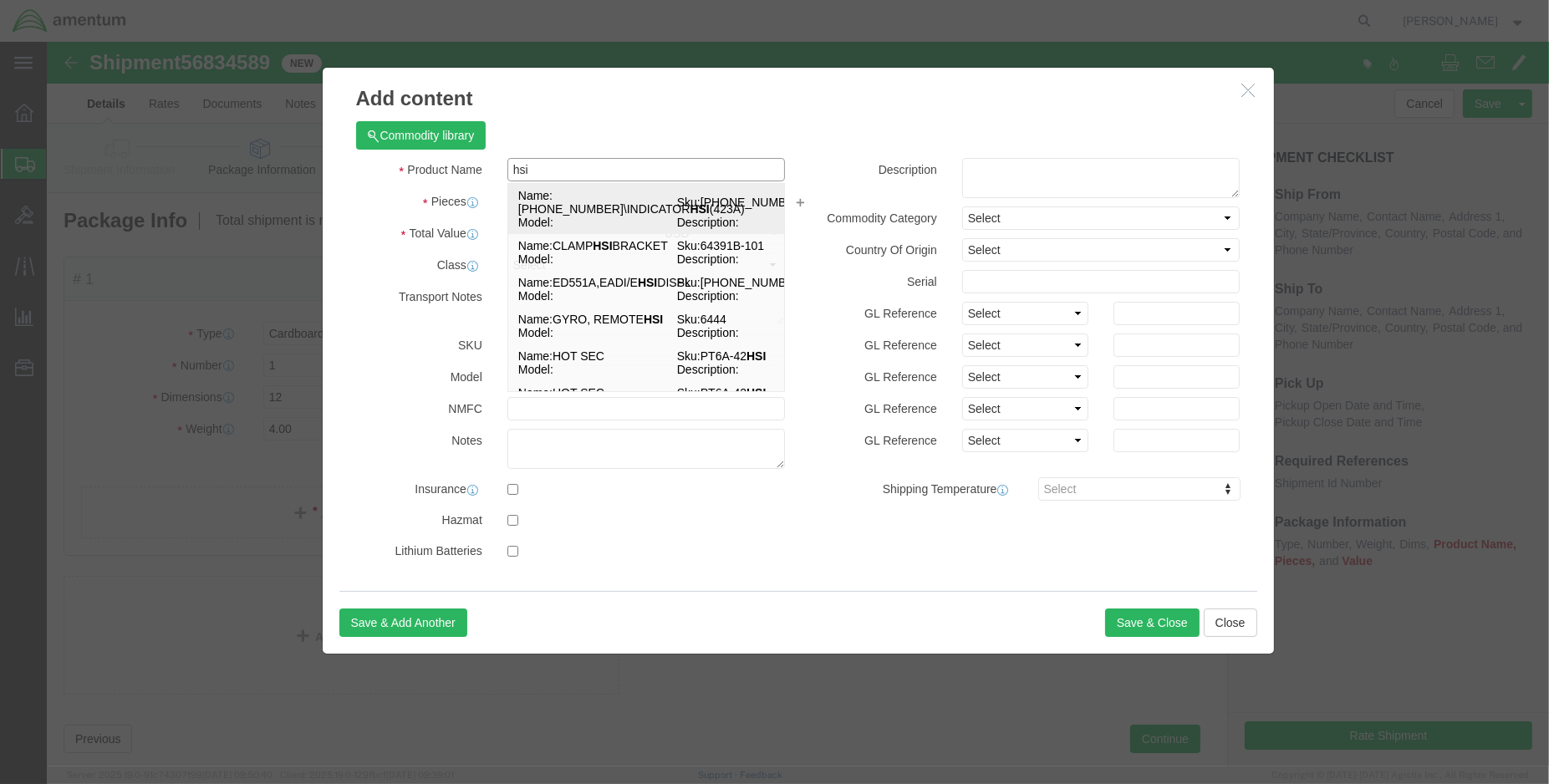
click td "Name: [PHONE_NUMBER]\INDICATOR HSI (423A)"
select select "USD"
type input "[PHONE_NUMBER]\INDICATOR HSI(423A)"
type input "[PHONE_NUMBER]"
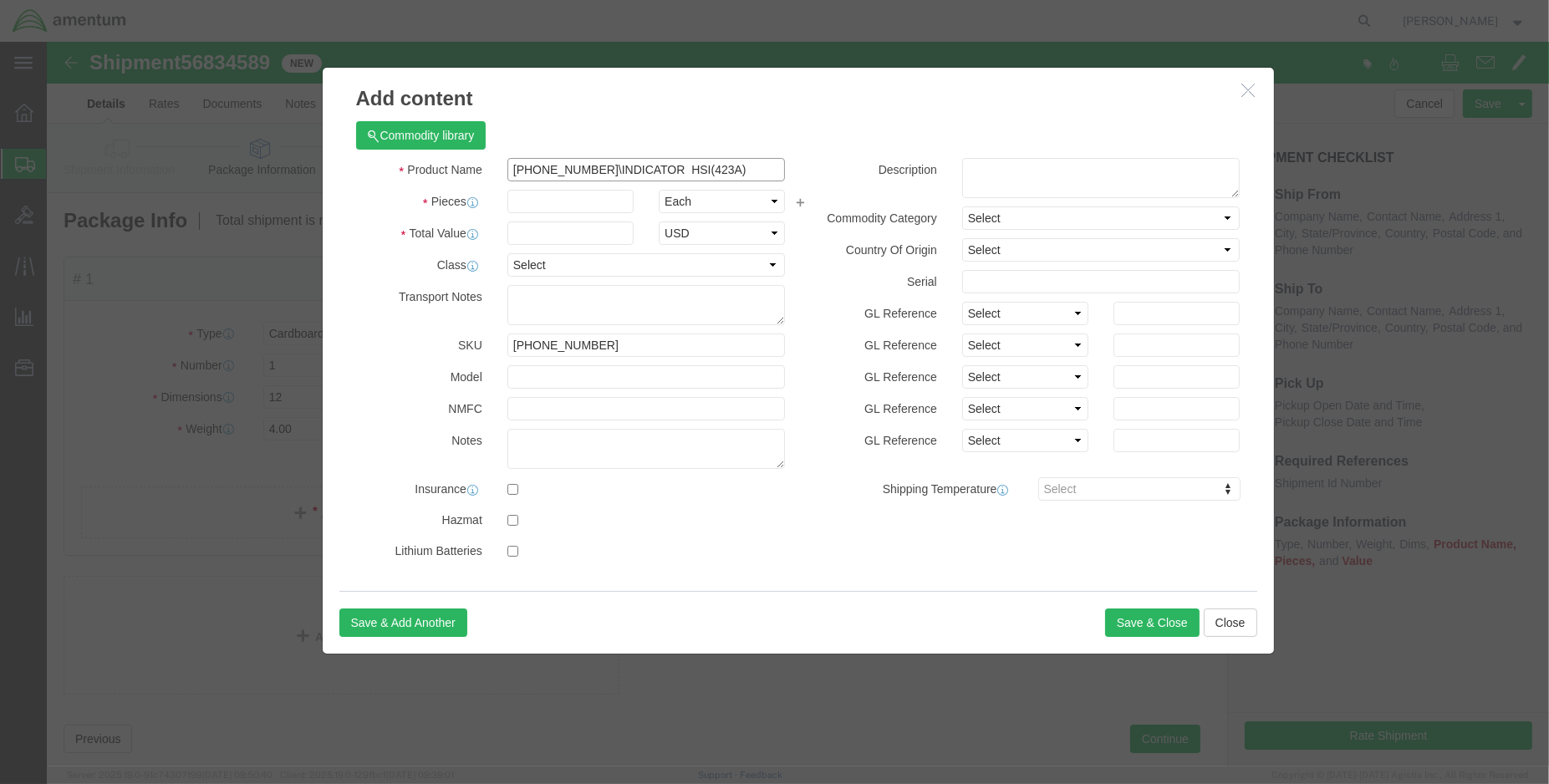
type input "[PHONE_NUMBER]\INDICATOR HSI(423A)"
click input "text"
type input "1.00"
click input "text"
type input "5000.00"
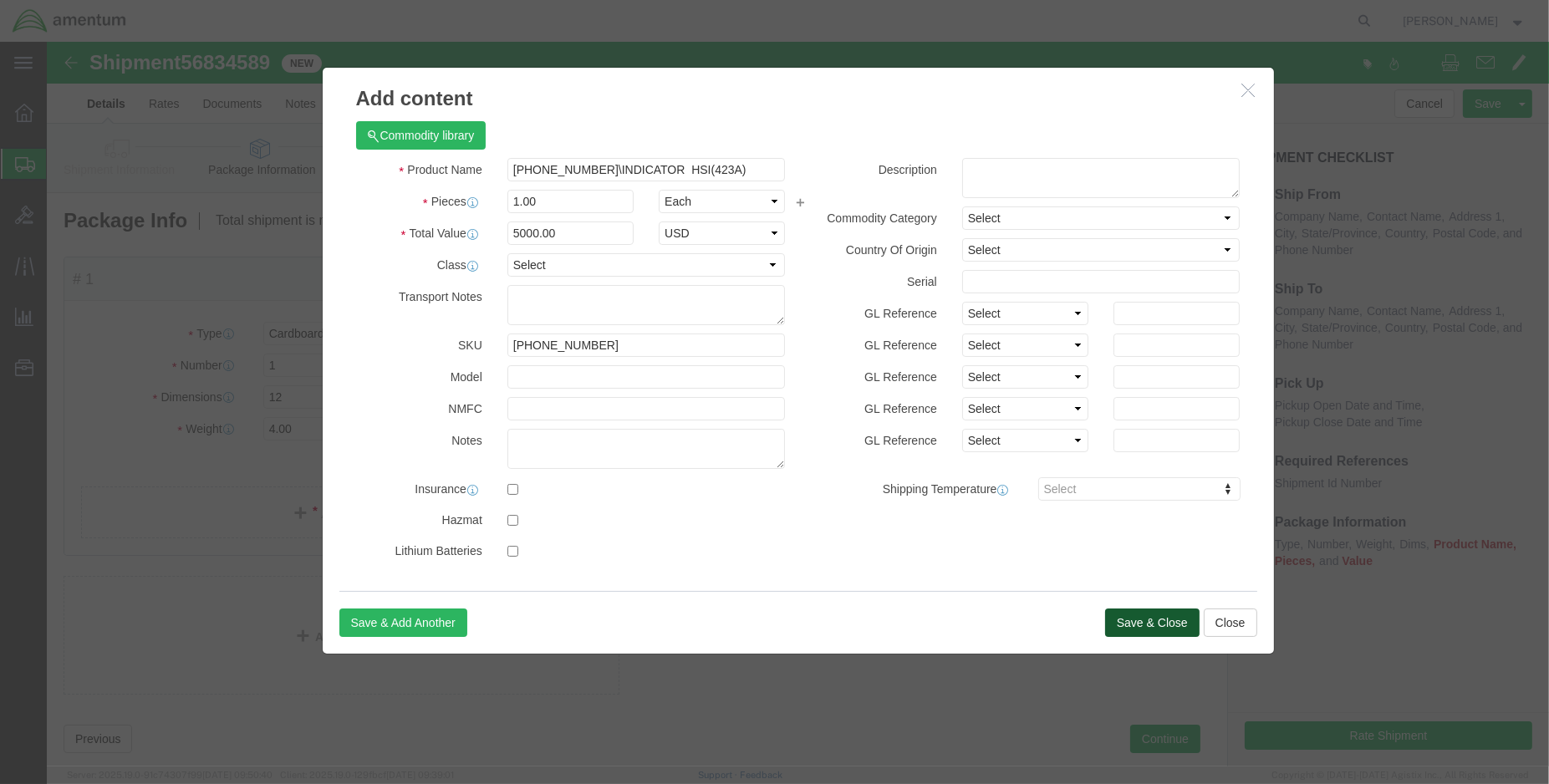
click button "Save & Close"
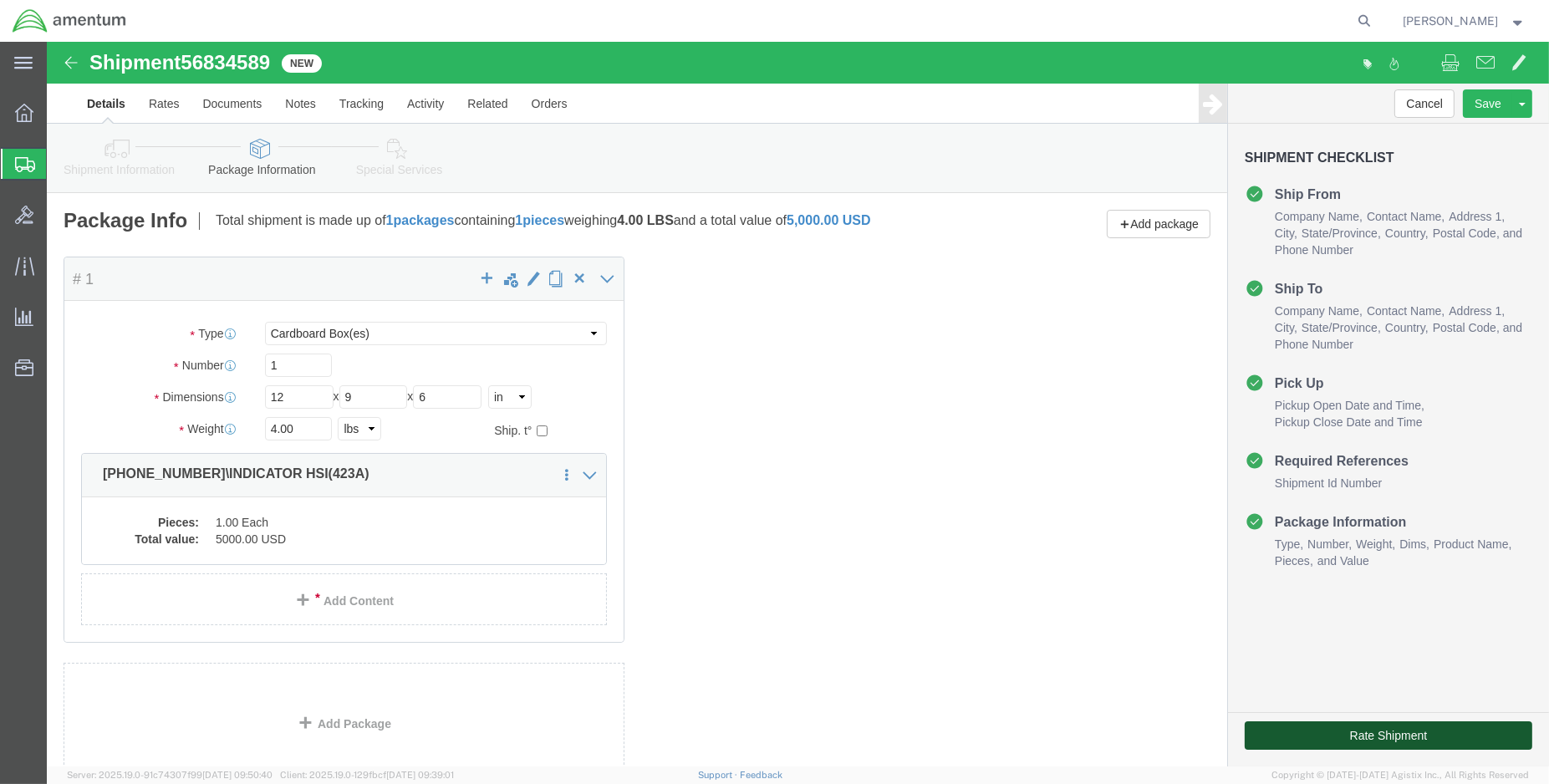
click button "Rate Shipment"
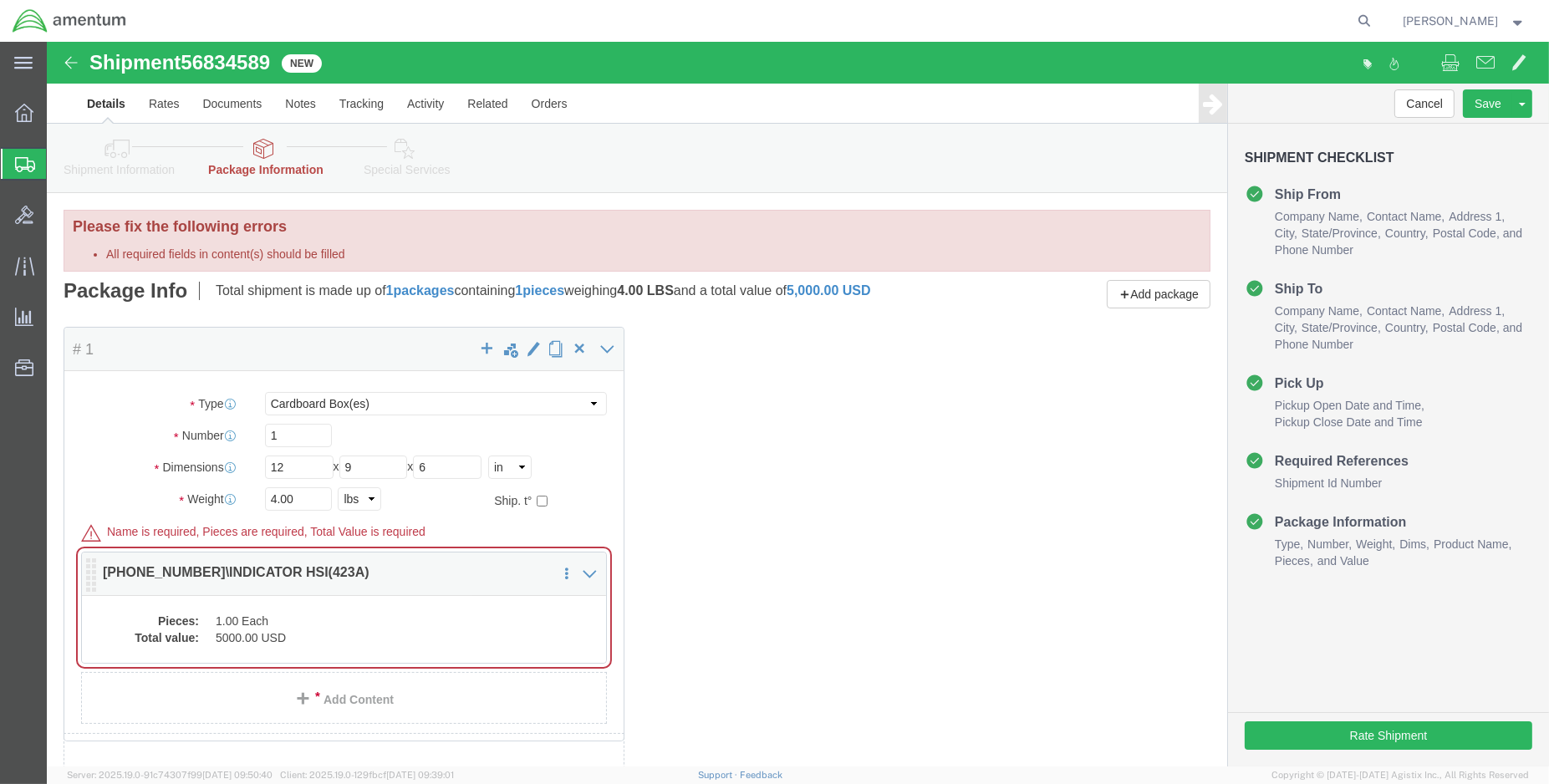
click dd "5000.00 USD"
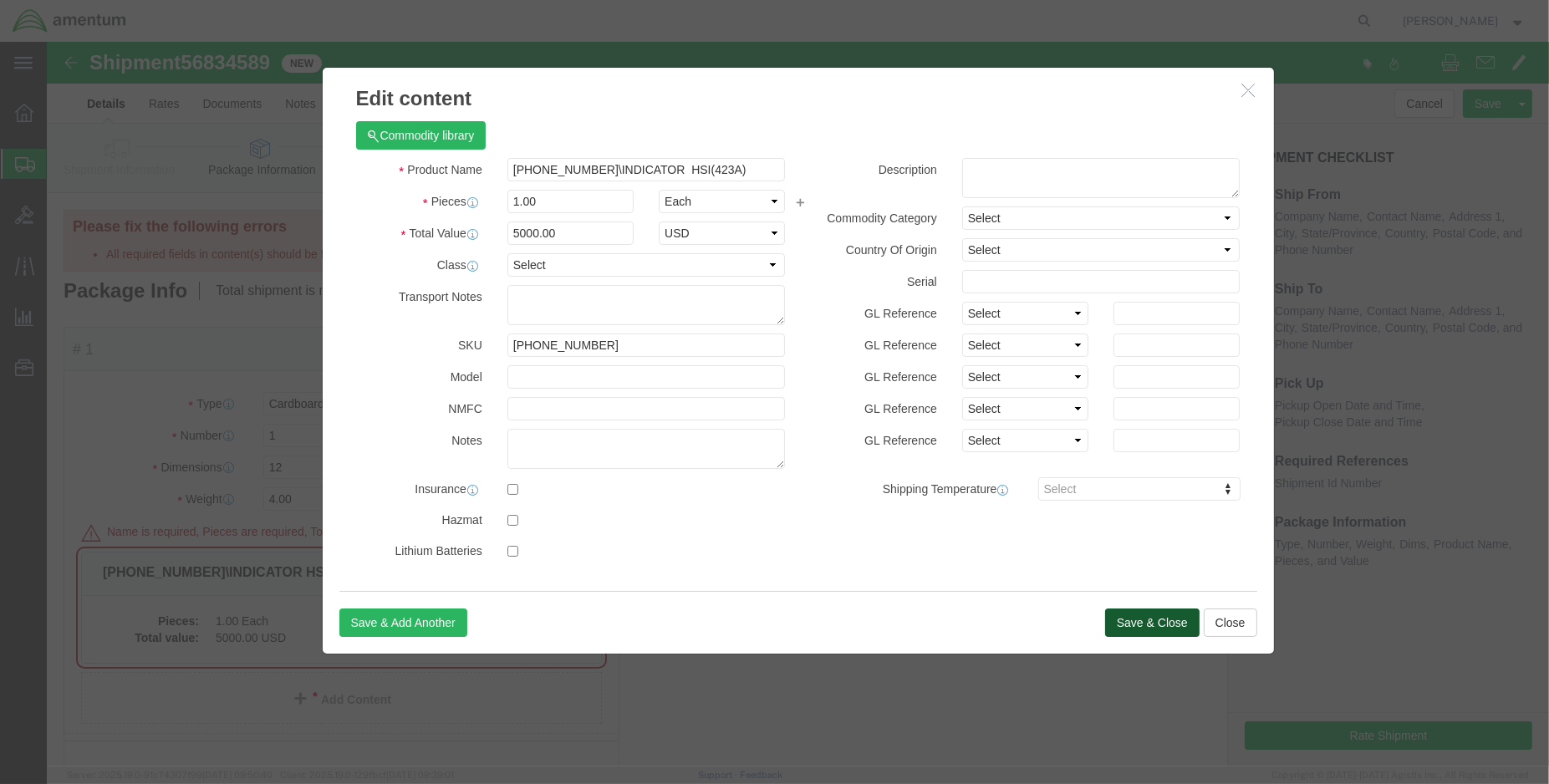
click button "Save & Close"
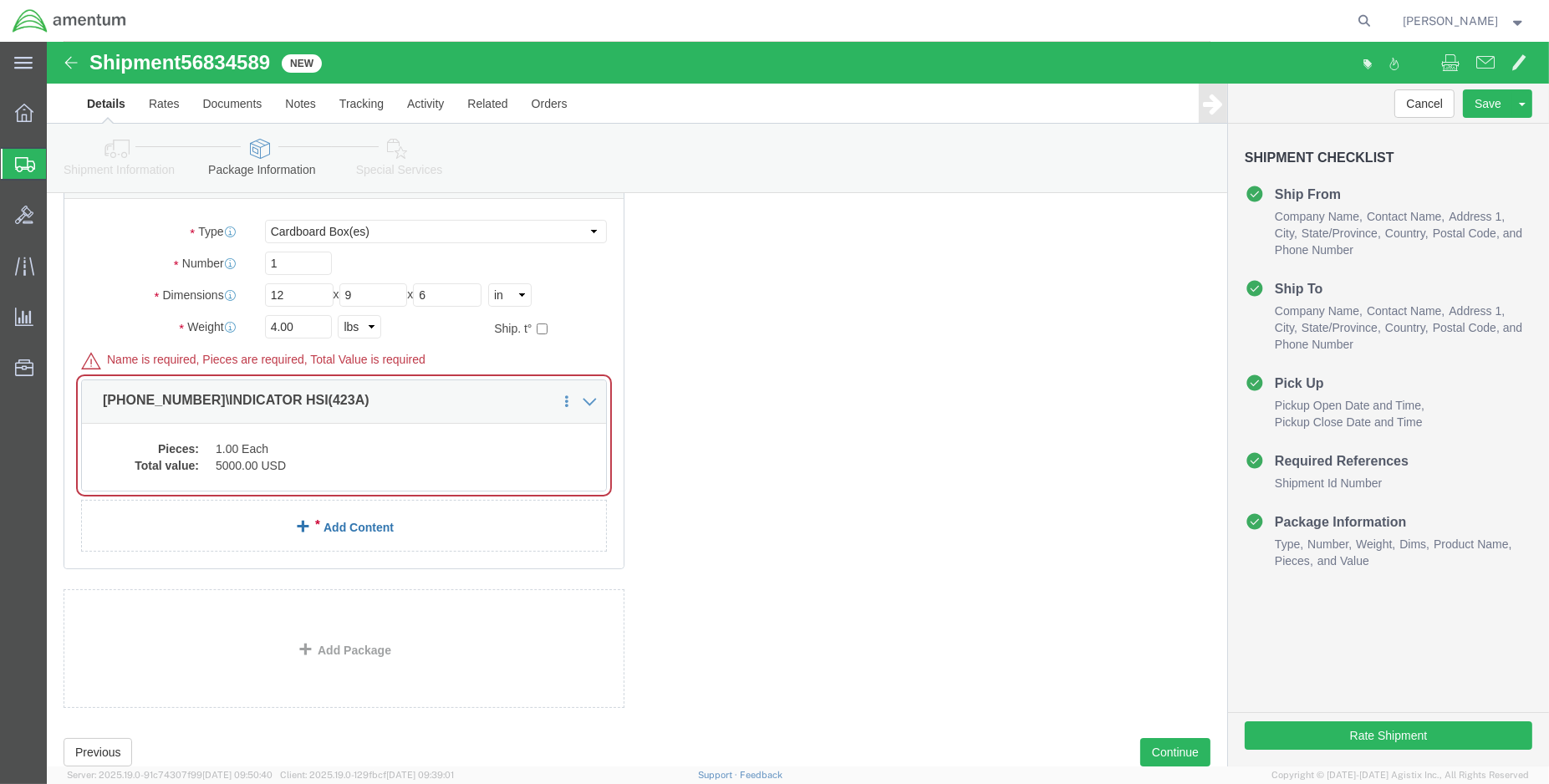
scroll to position [222, 0]
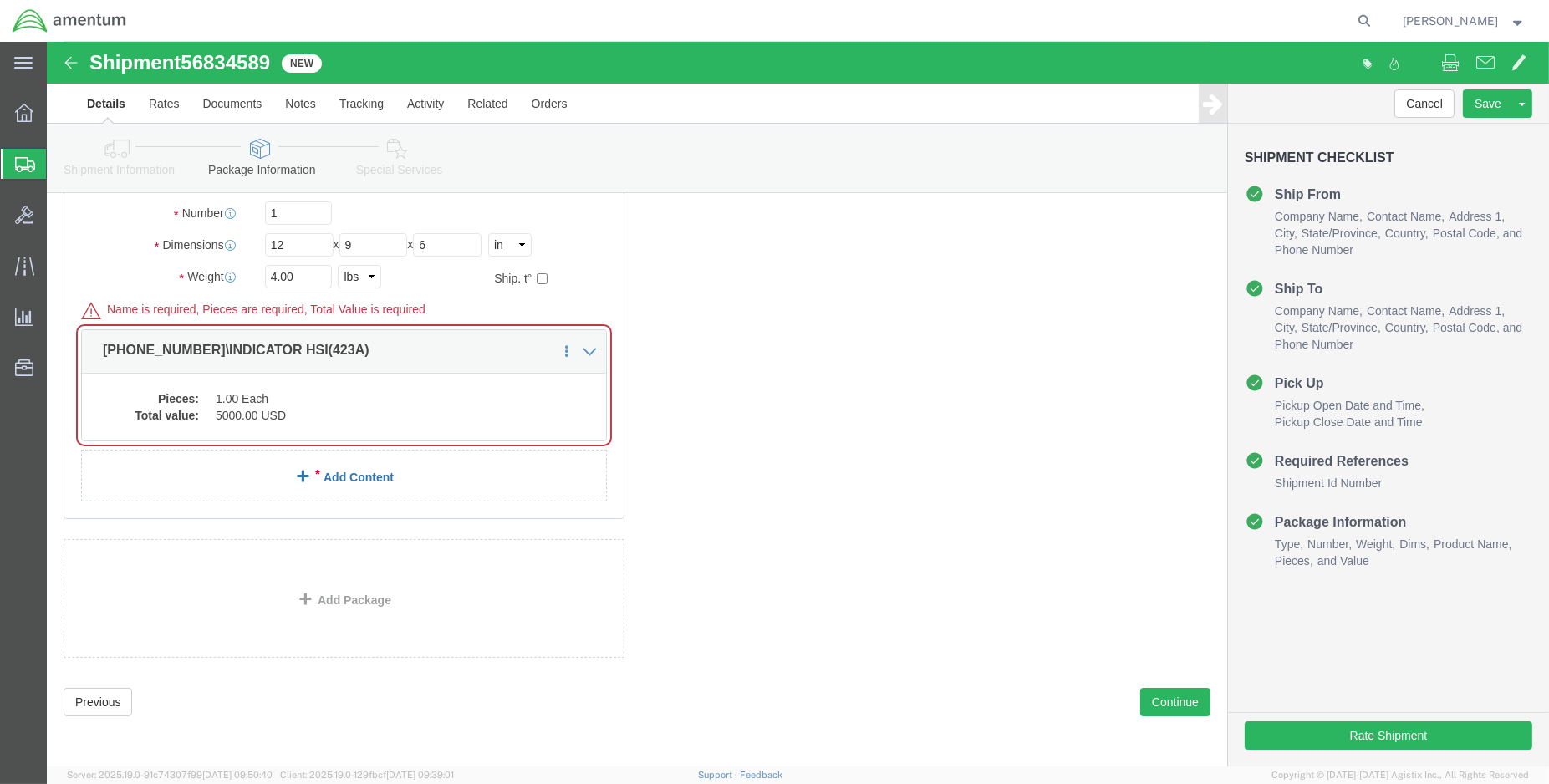
click link "Add Content"
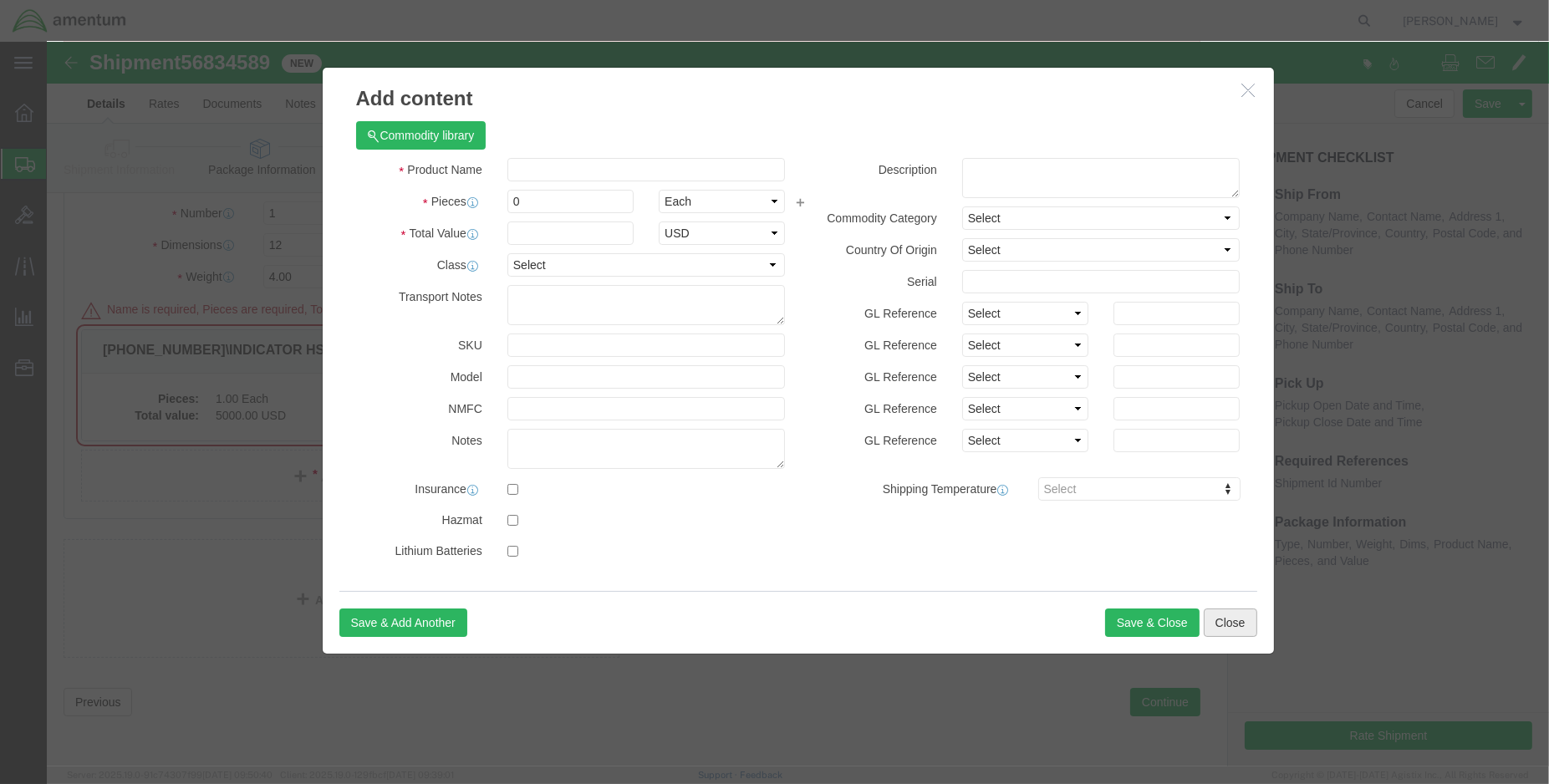
click button "Close"
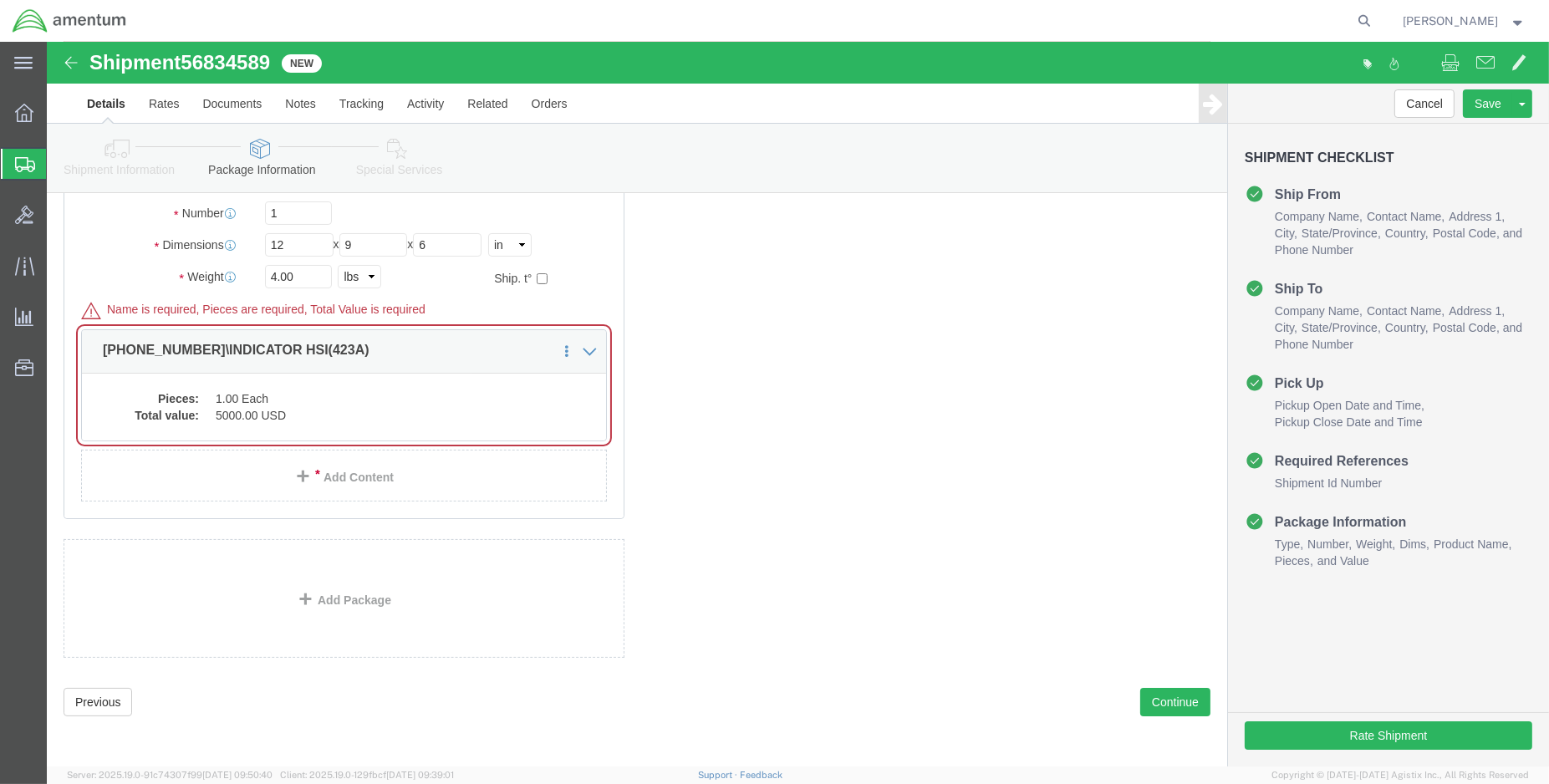
click div "Package Content # 1 x Package Type Select BCK Boxes Bale(s) Basket(s) Bolt(s) B…"
click dd "1.00 Each"
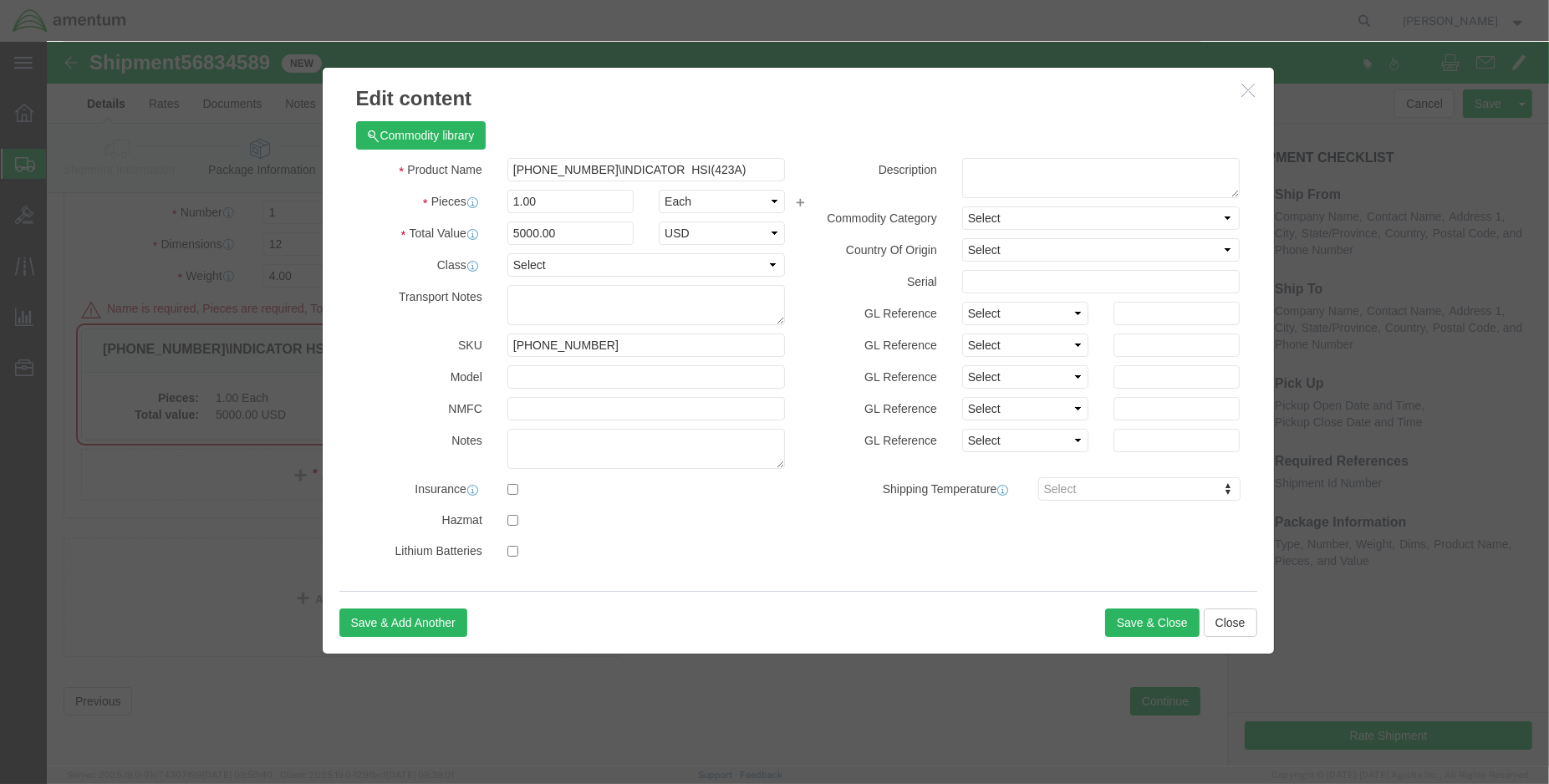
scroll to position [234, 0]
click button "Save & Close"
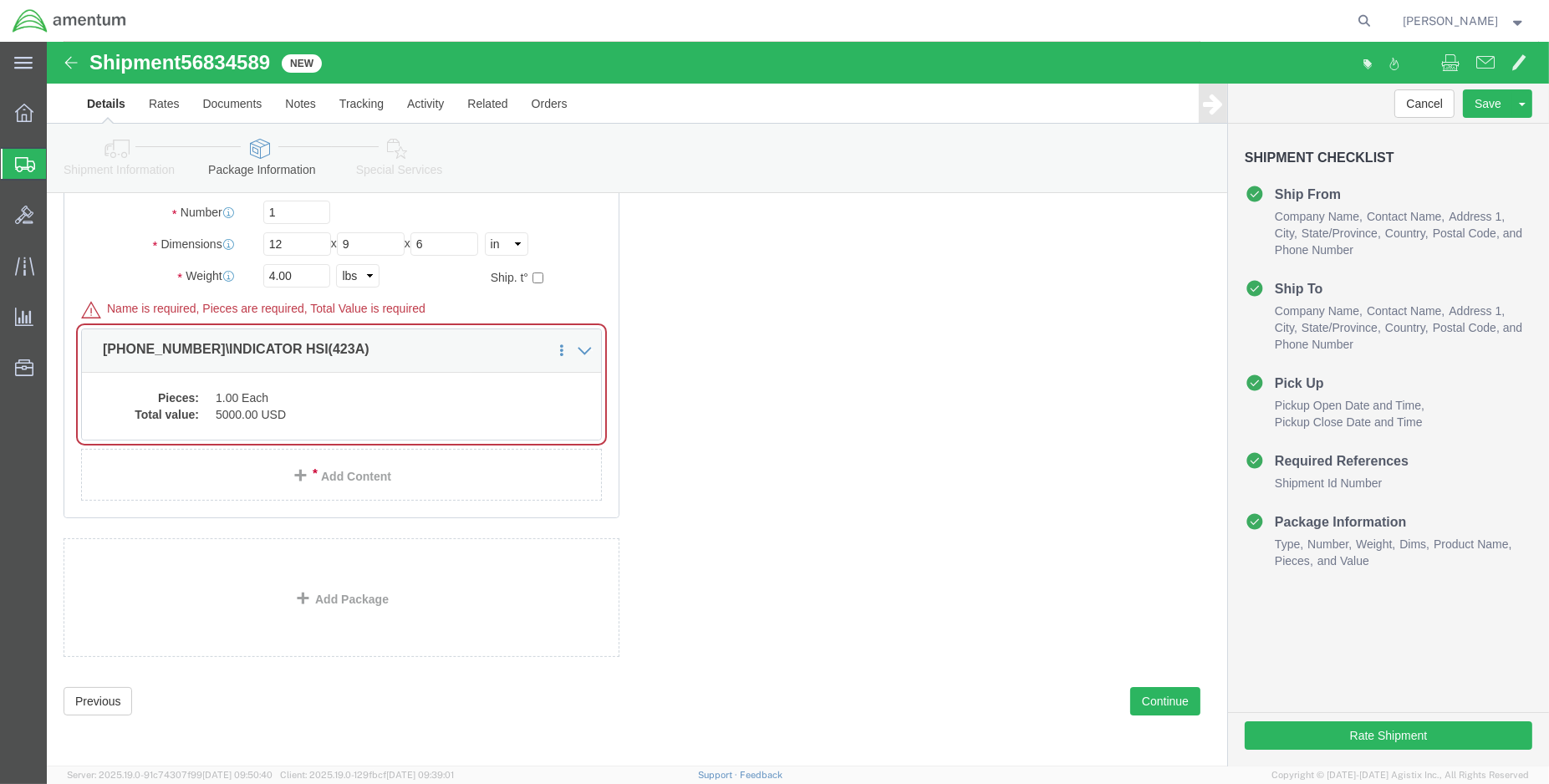
scroll to position [222, 0]
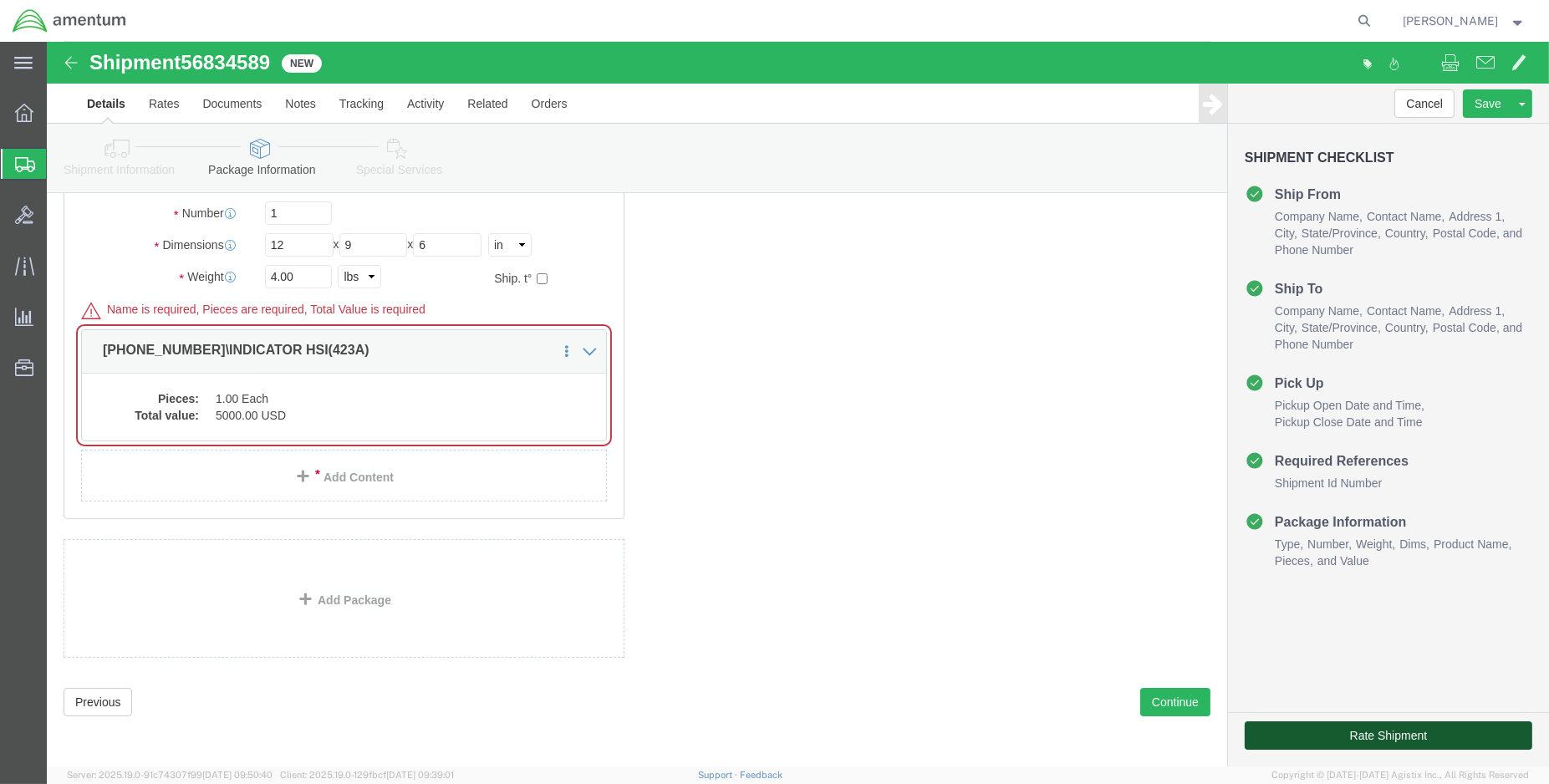
click button "Rate Shipment"
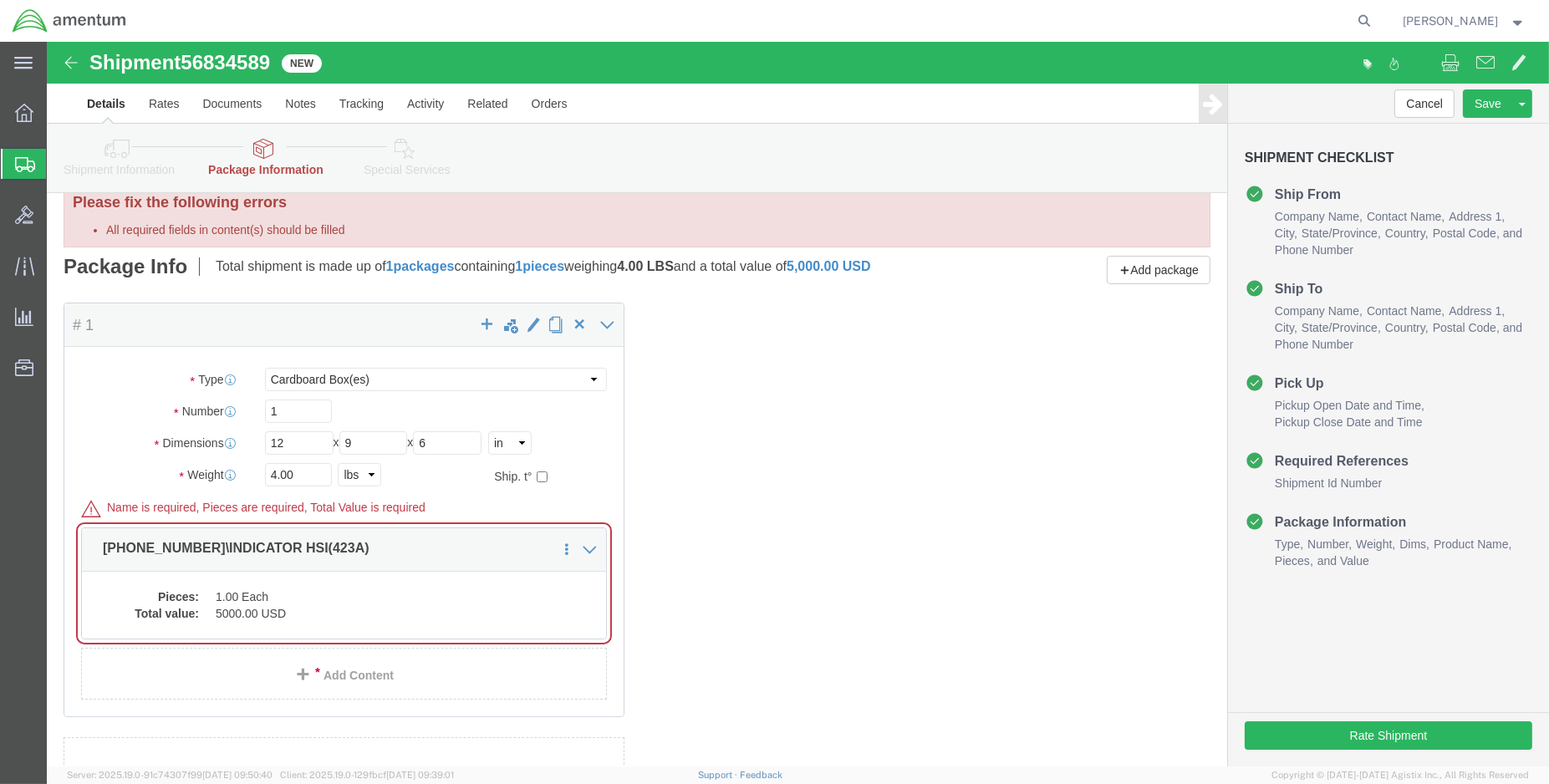
scroll to position [0, 0]
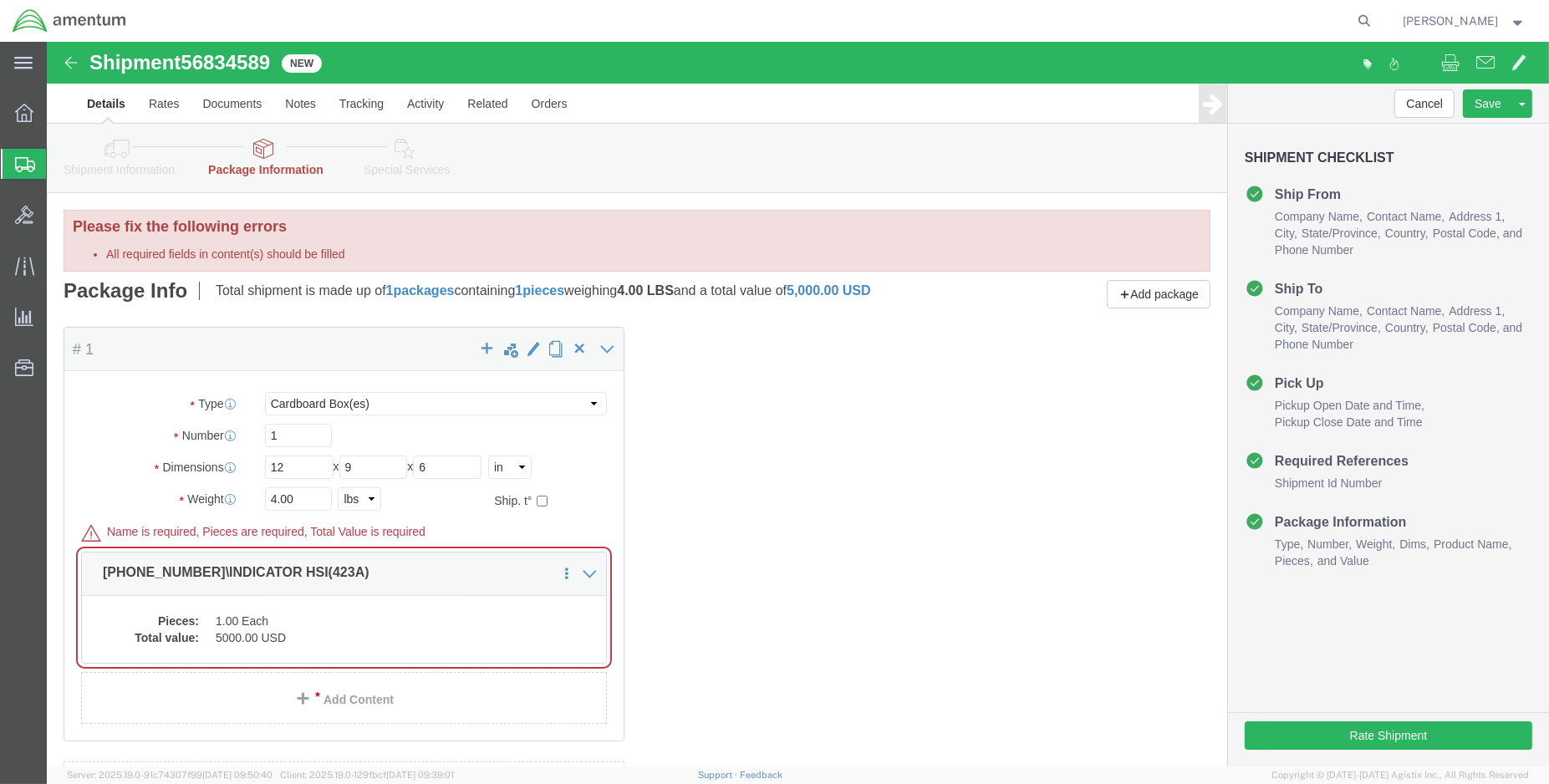
click link "Package Information"
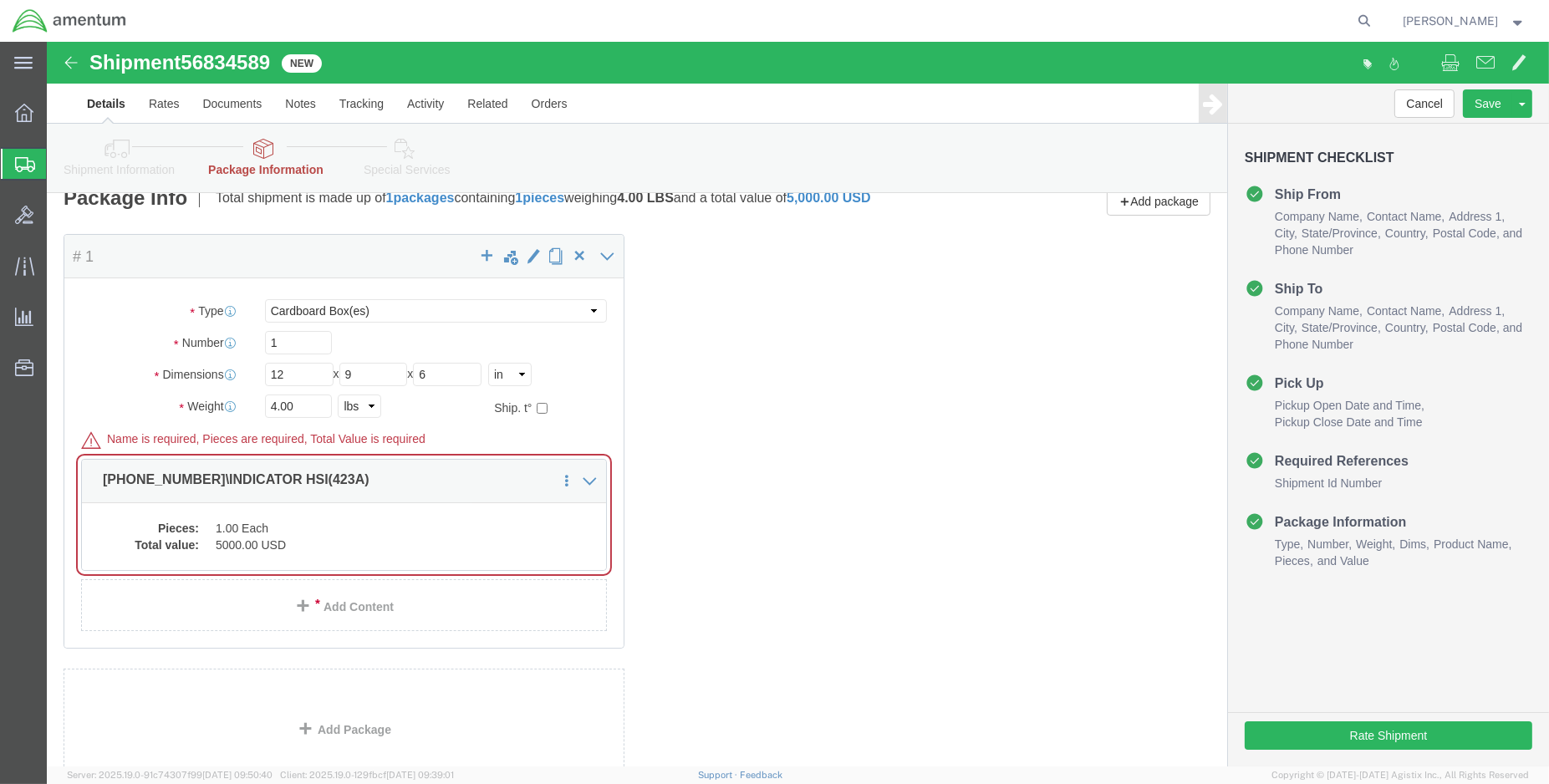
scroll to position [185, 0]
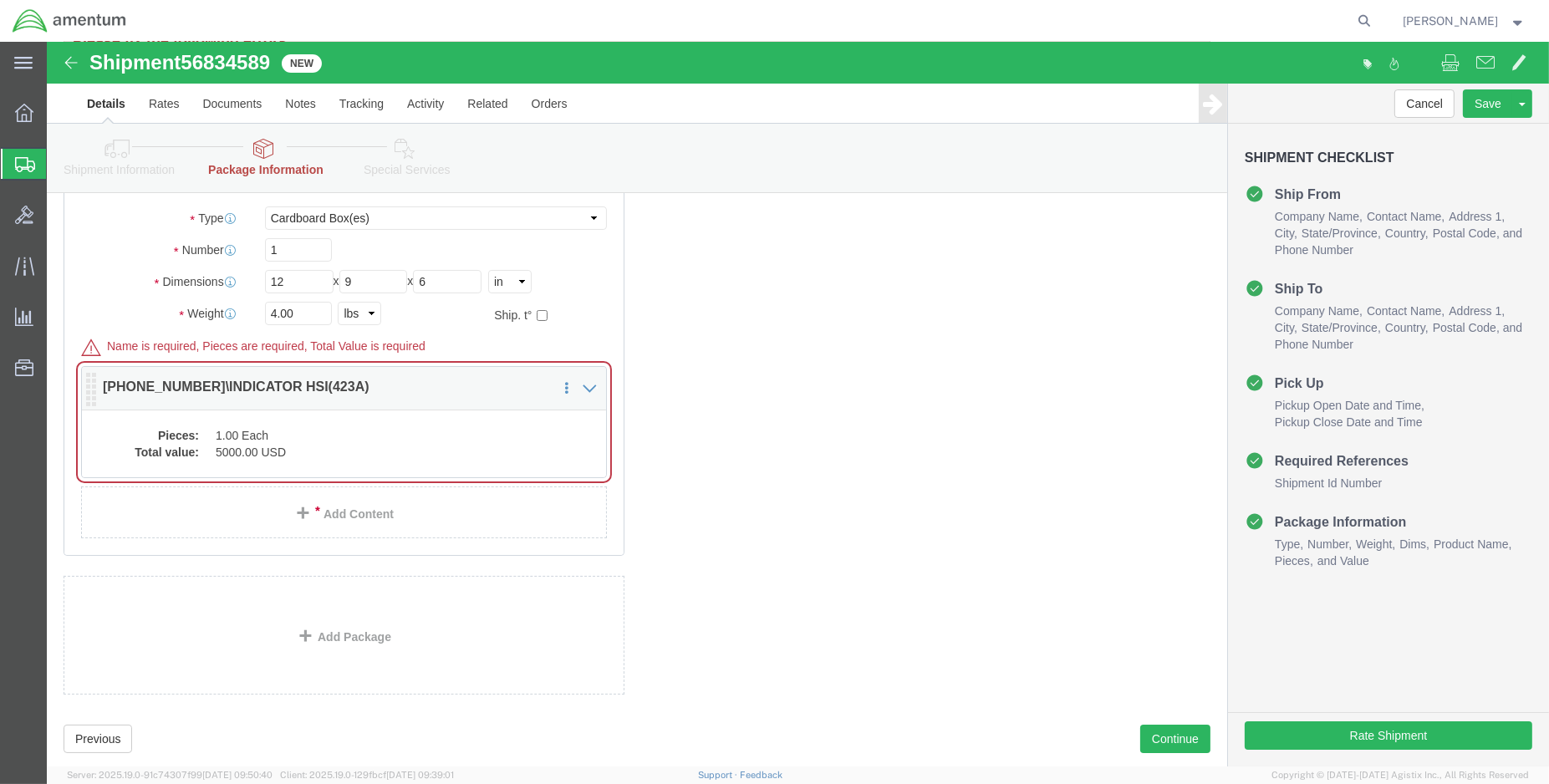
click dd "1.00 Each"
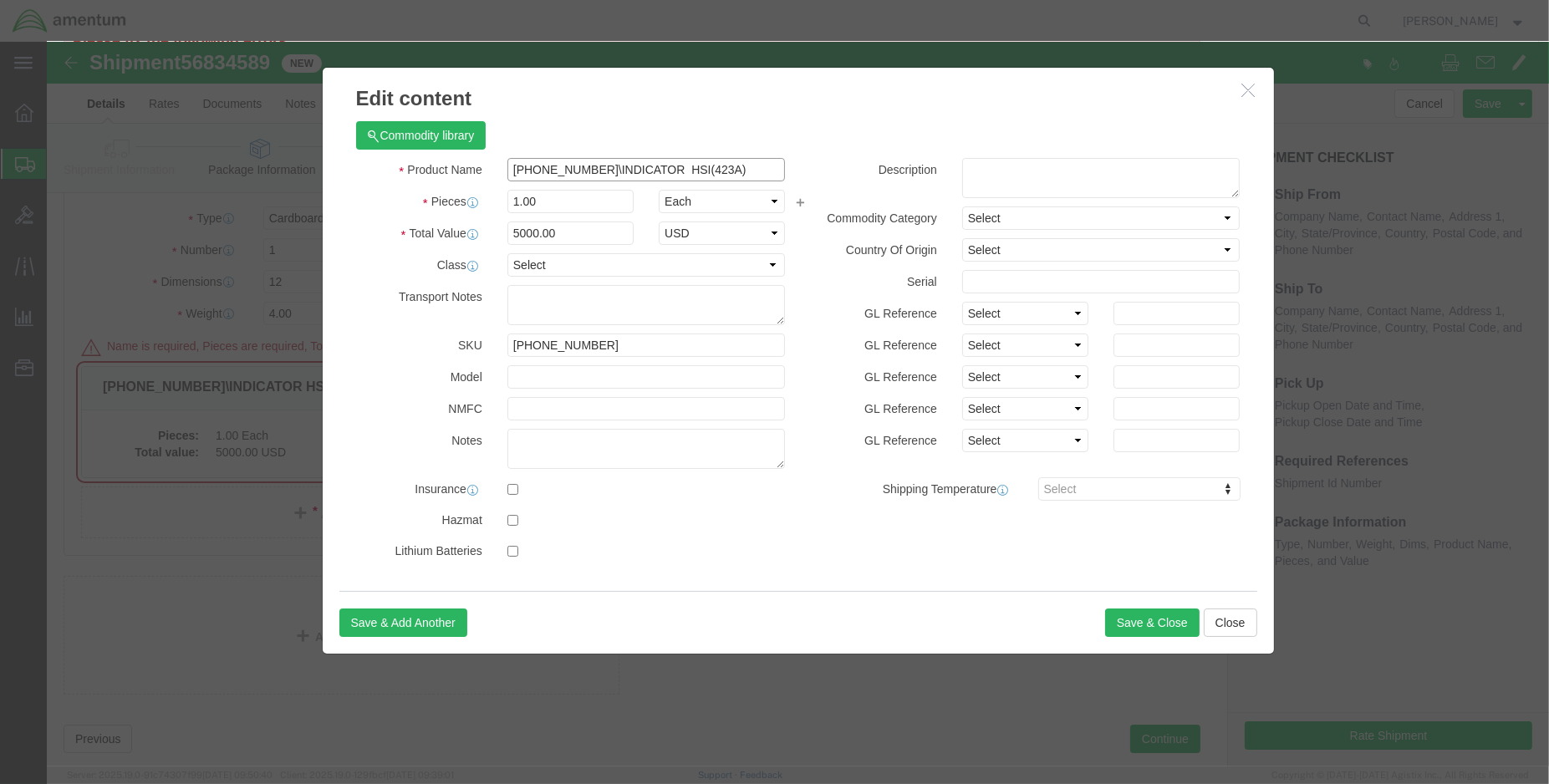
drag, startPoint x: 663, startPoint y: 127, endPoint x: 412, endPoint y: 158, distance: 252.9
click div "Product Name [PHONE_NUMBER]\INDICATOR HSI(423A) Pieces 1.00 Select Bag Barrels …"
type input "HSI"
click button "Save & Close"
